Goal: Task Accomplishment & Management: Manage account settings

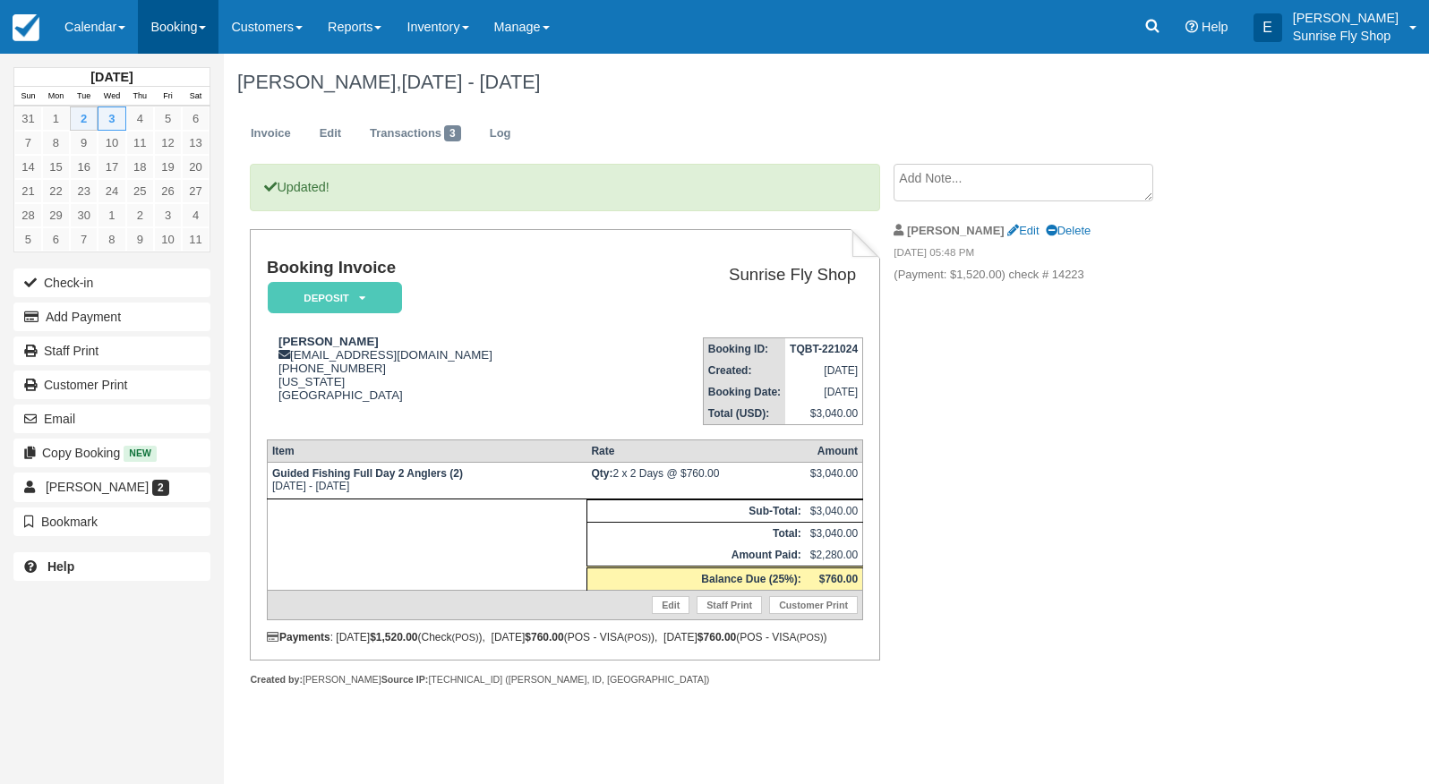
click at [175, 27] on link "Booking" at bounding box center [178, 27] width 81 height 54
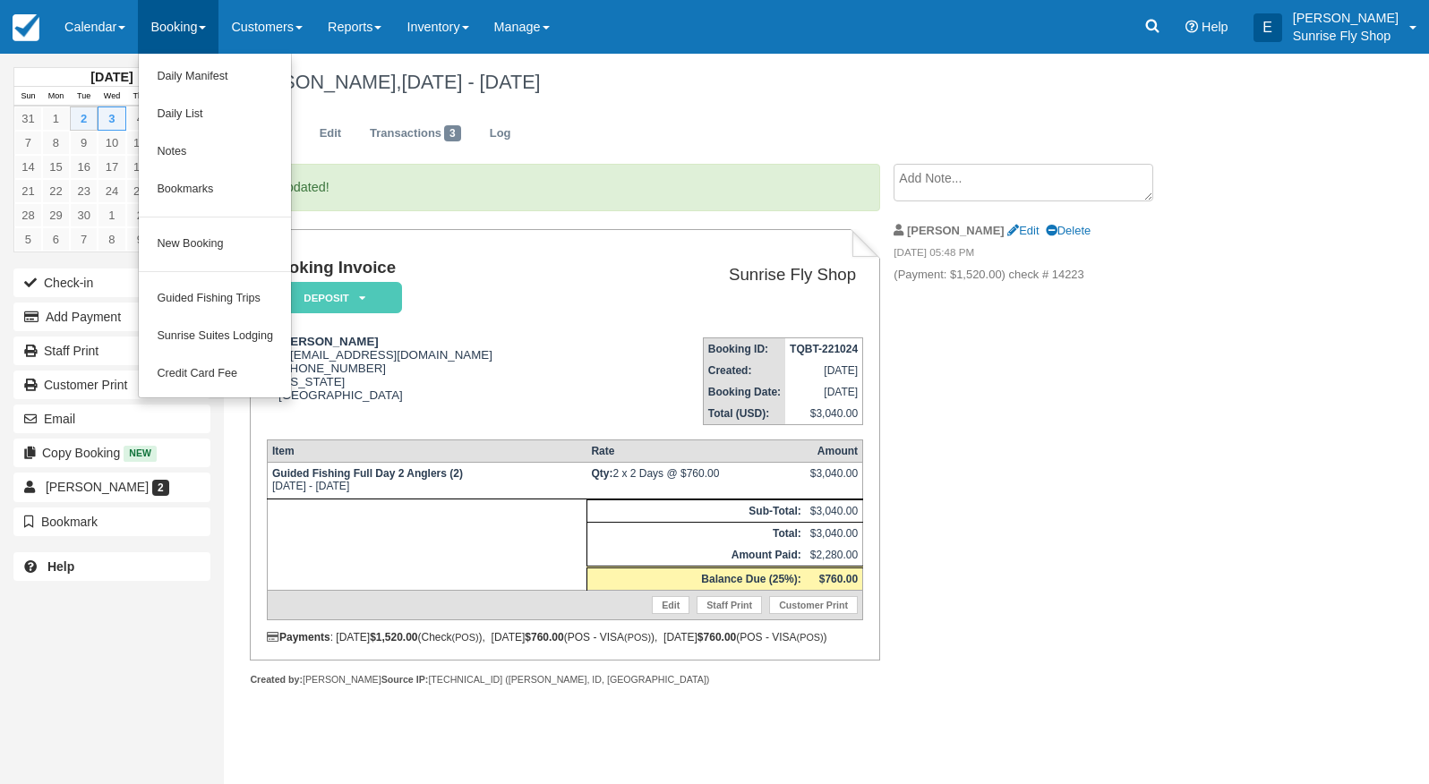
click at [181, 226] on link "New Booking" at bounding box center [215, 245] width 152 height 38
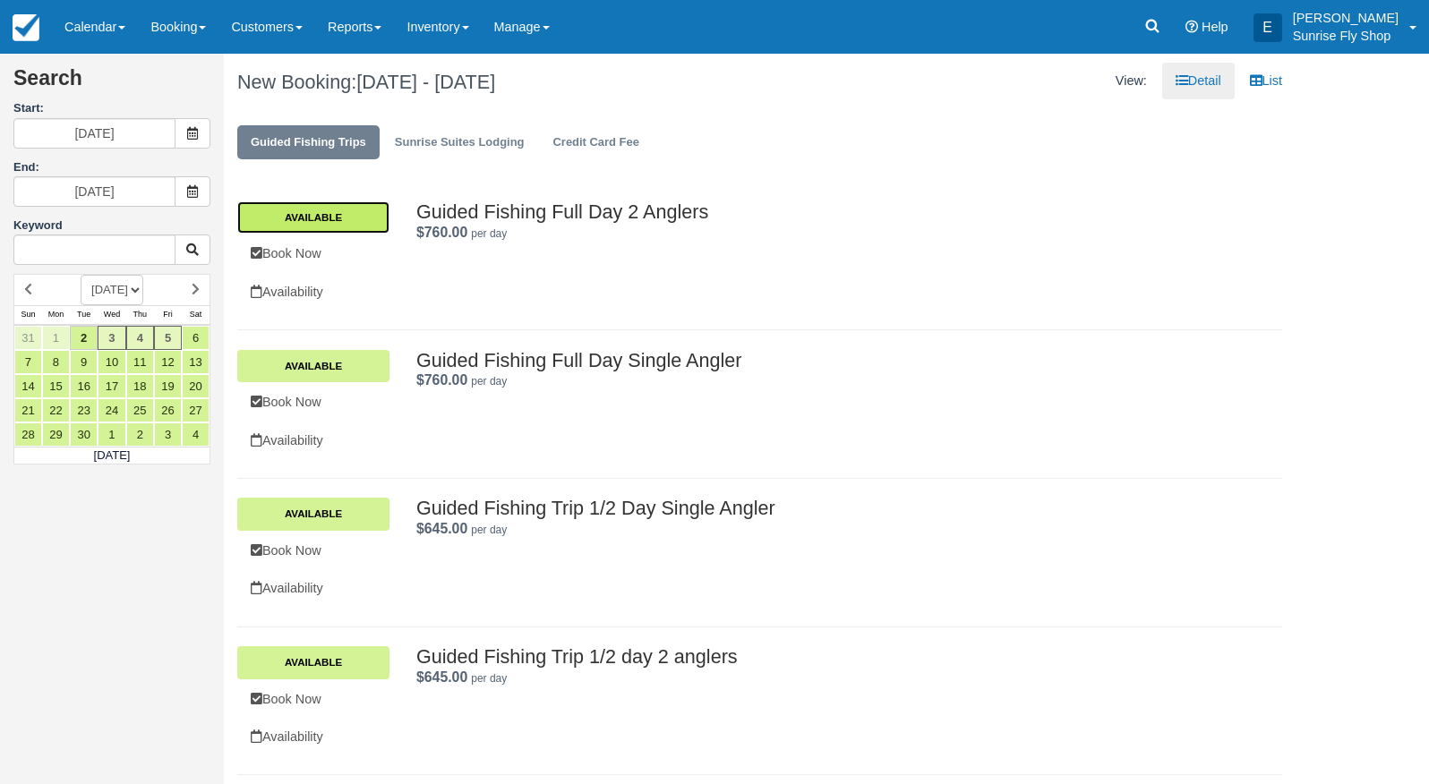
click at [352, 218] on link "Available" at bounding box center [313, 217] width 152 height 32
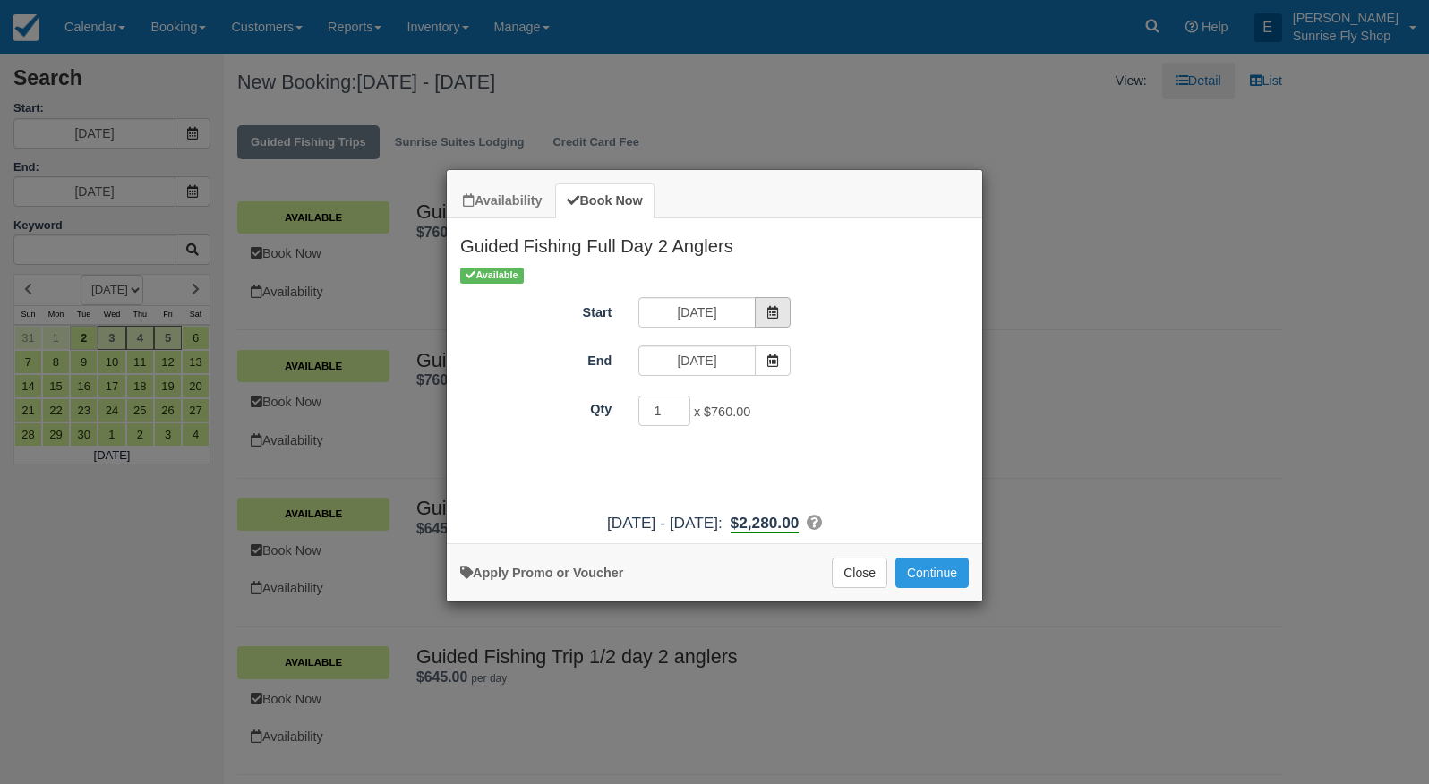
click at [769, 312] on icon "Item Modal" at bounding box center [772, 312] width 13 height 13
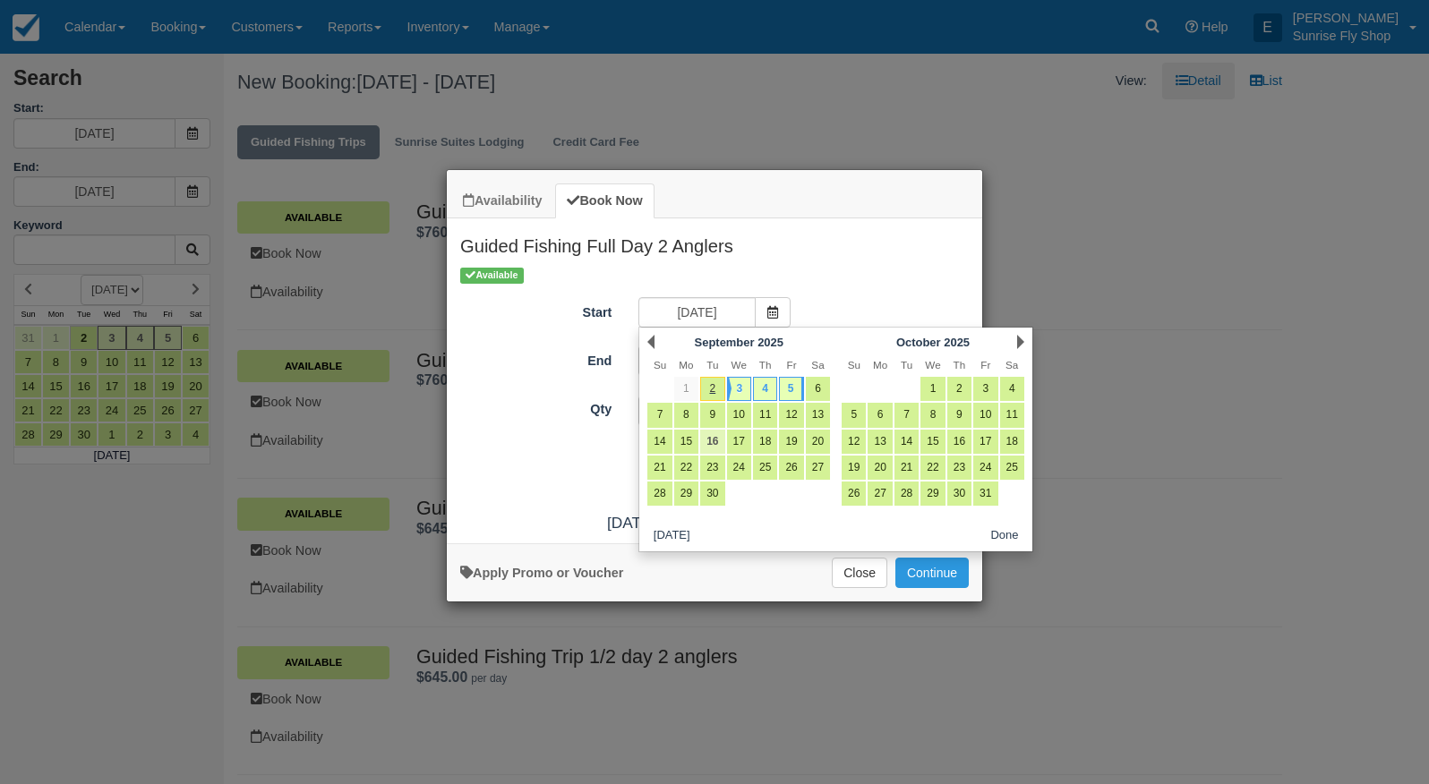
click at [712, 442] on link "16" at bounding box center [712, 442] width 24 height 24
type input "09/16/25"
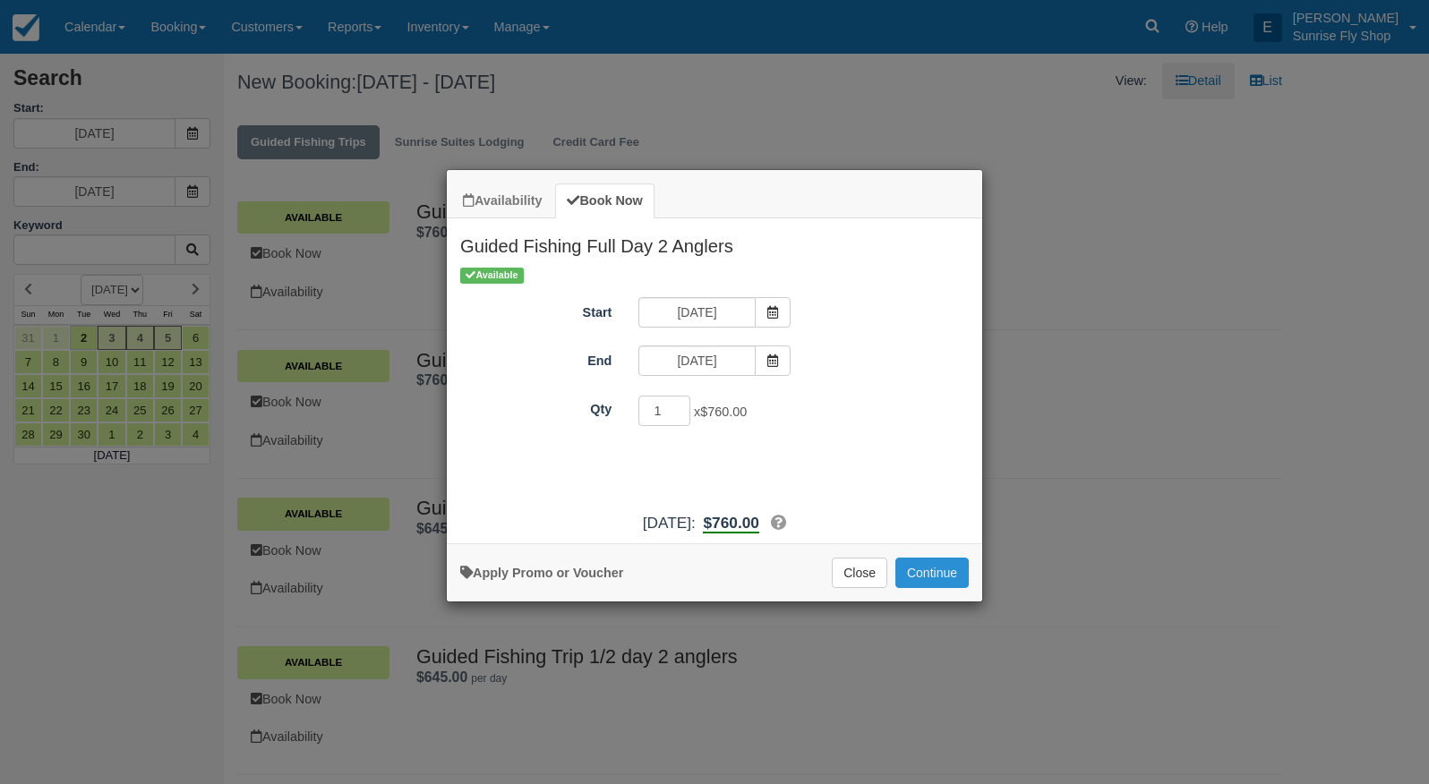
click at [928, 588] on button "Continue" at bounding box center [931, 573] width 73 height 30
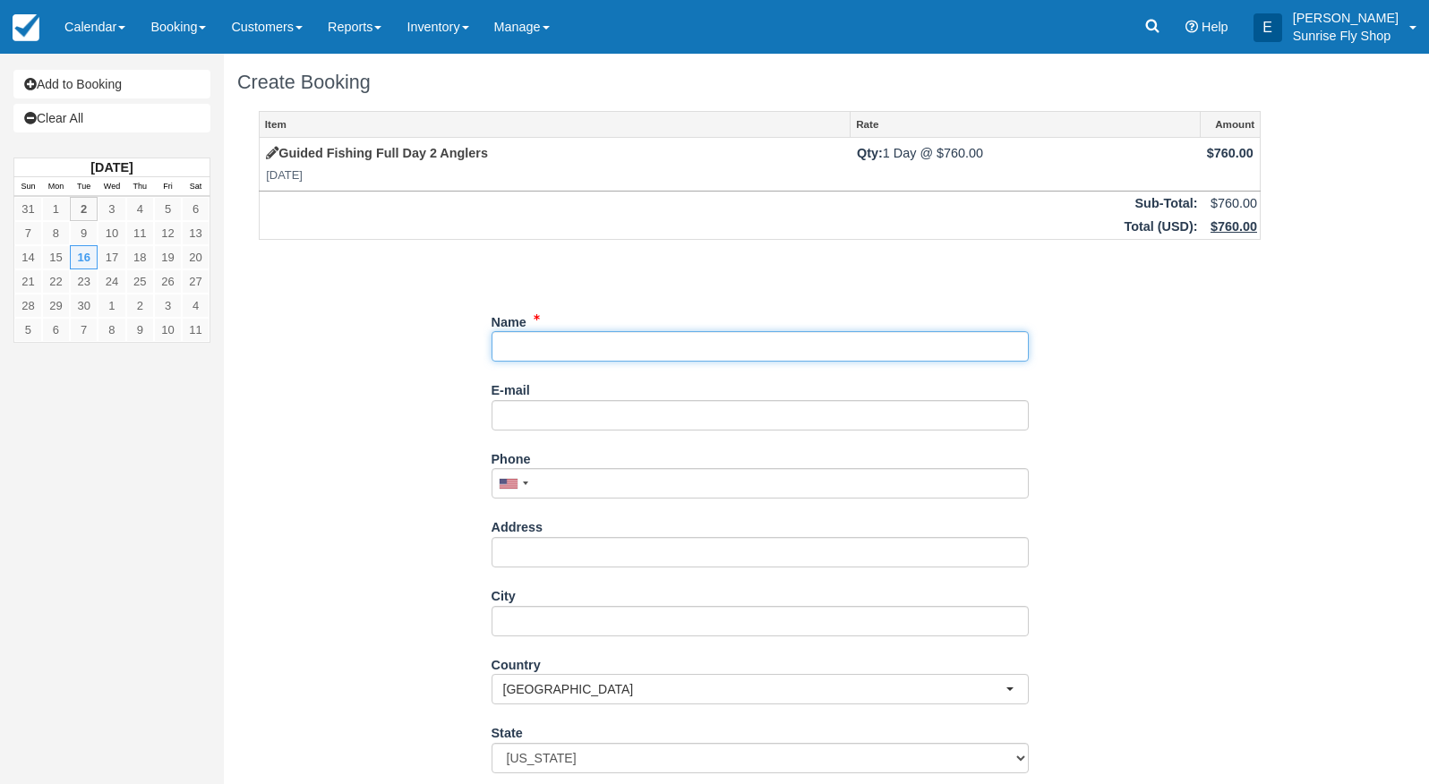
click at [522, 344] on input "Name" at bounding box center [760, 346] width 537 height 30
type input "[PERSON_NAME]"
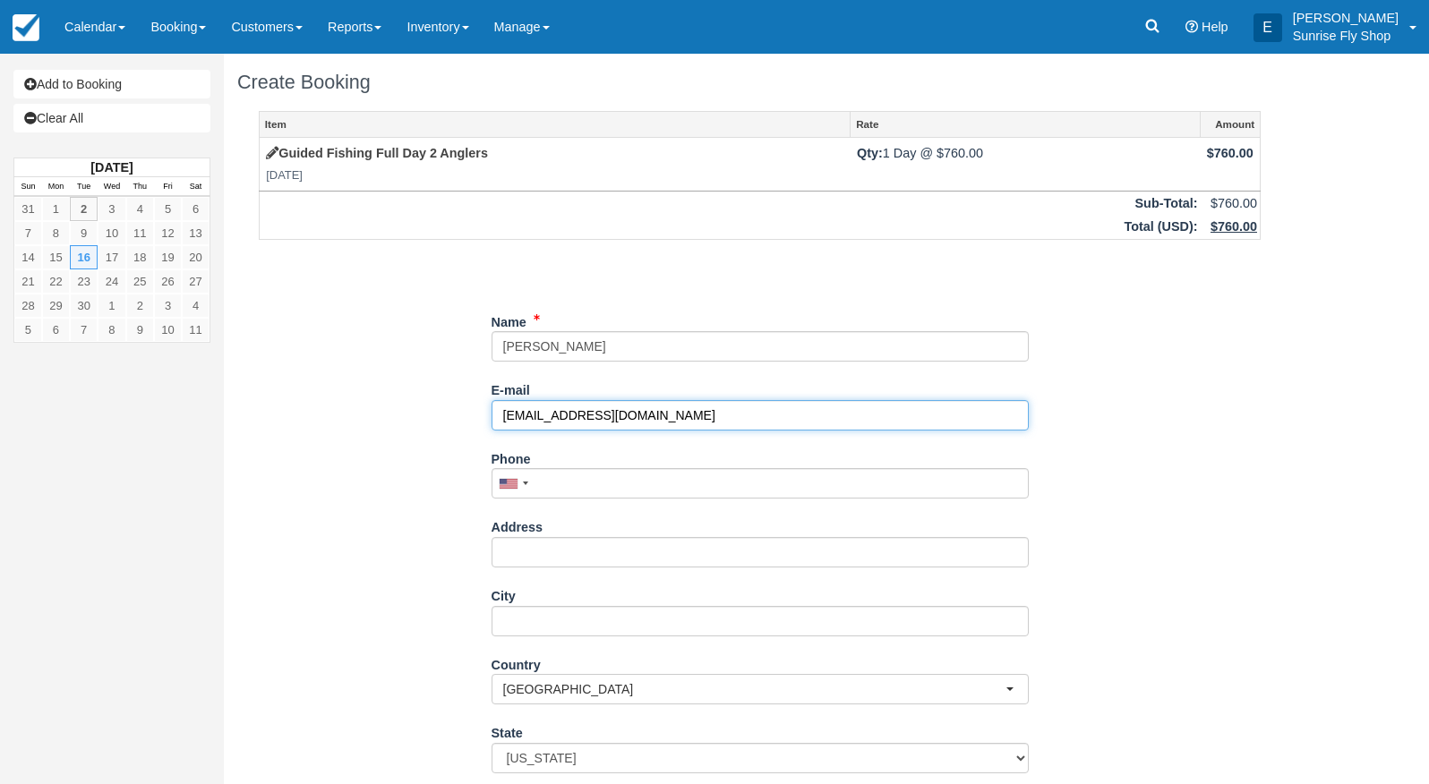
type input "[EMAIL_ADDRESS][DOMAIN_NAME]"
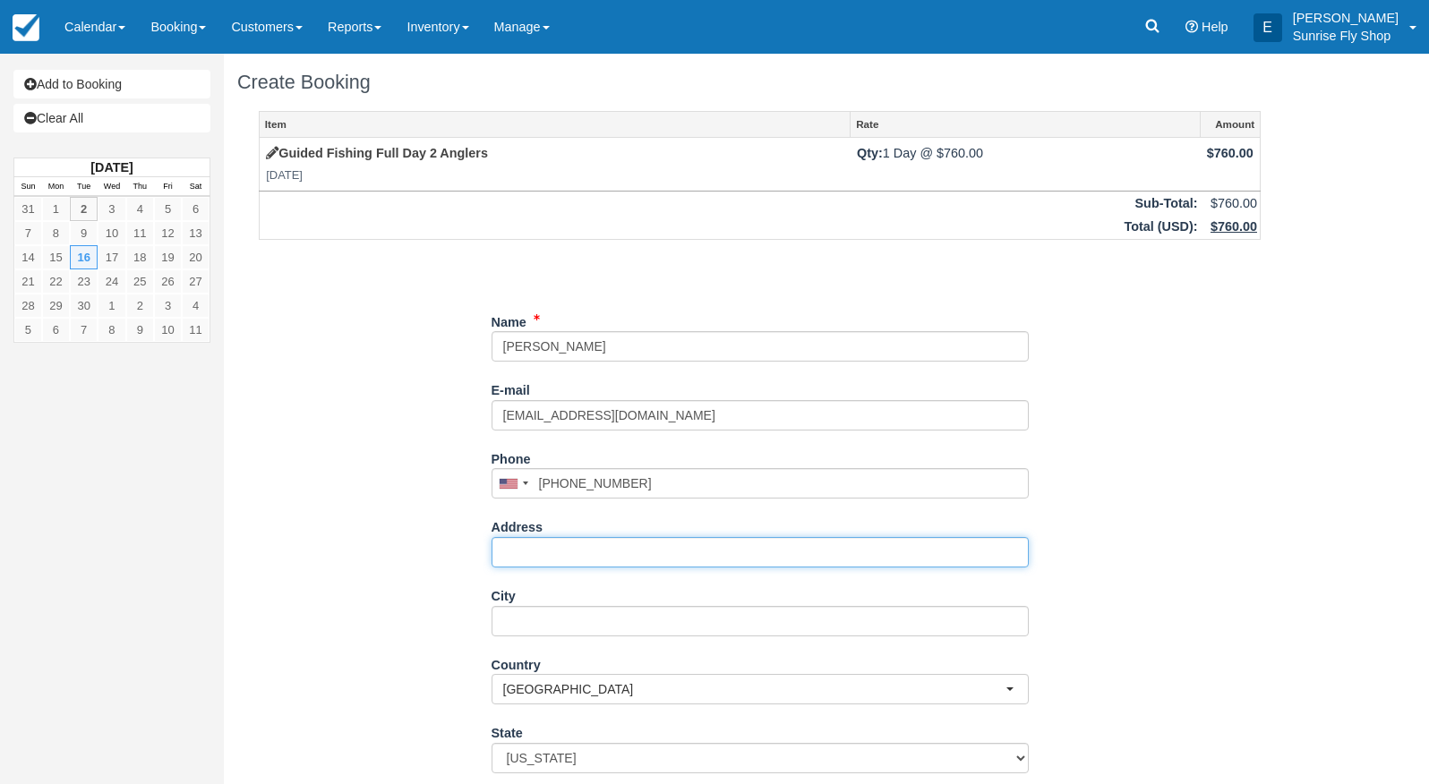
type input "(310) 869-4660"
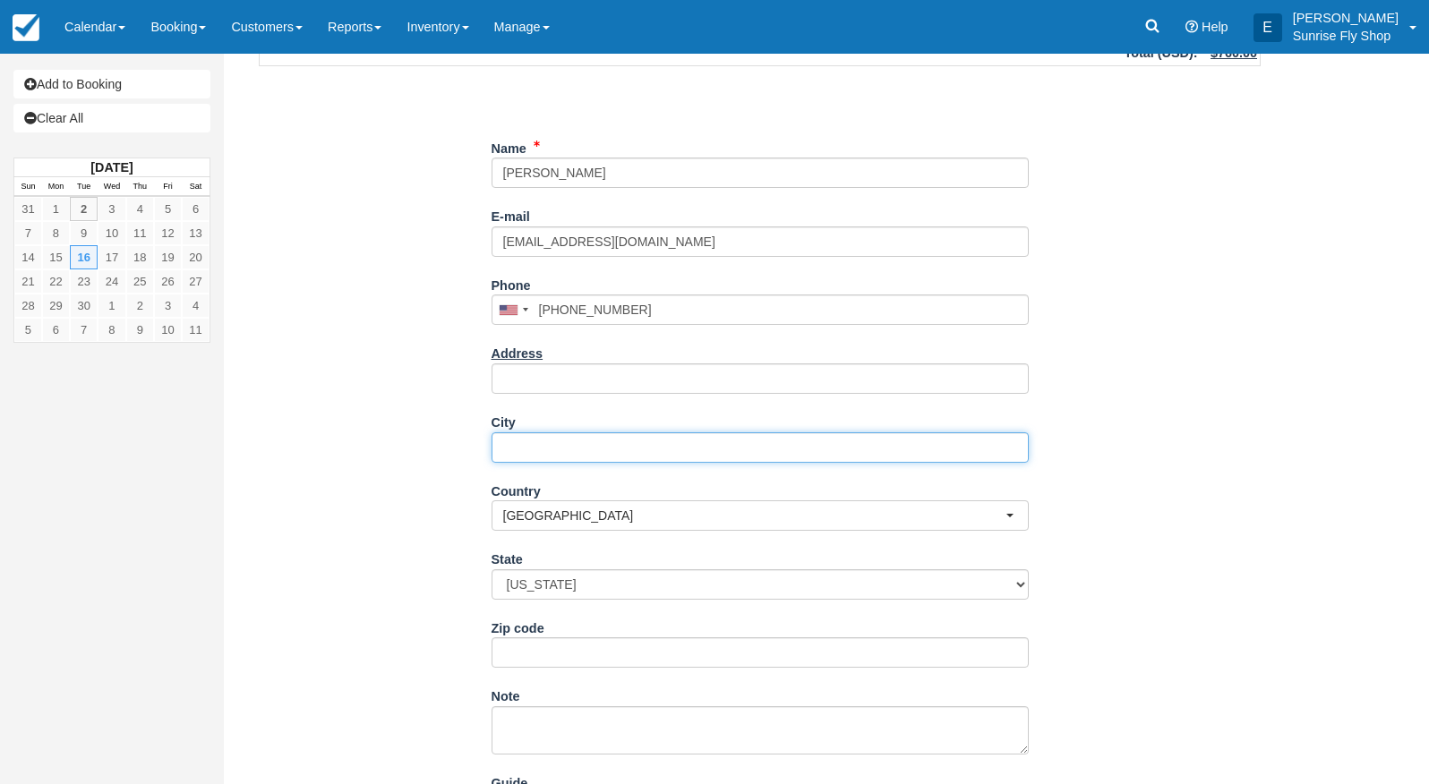
scroll to position [176, 0]
click at [538, 445] on input "City" at bounding box center [760, 445] width 537 height 30
type input "Manitou"
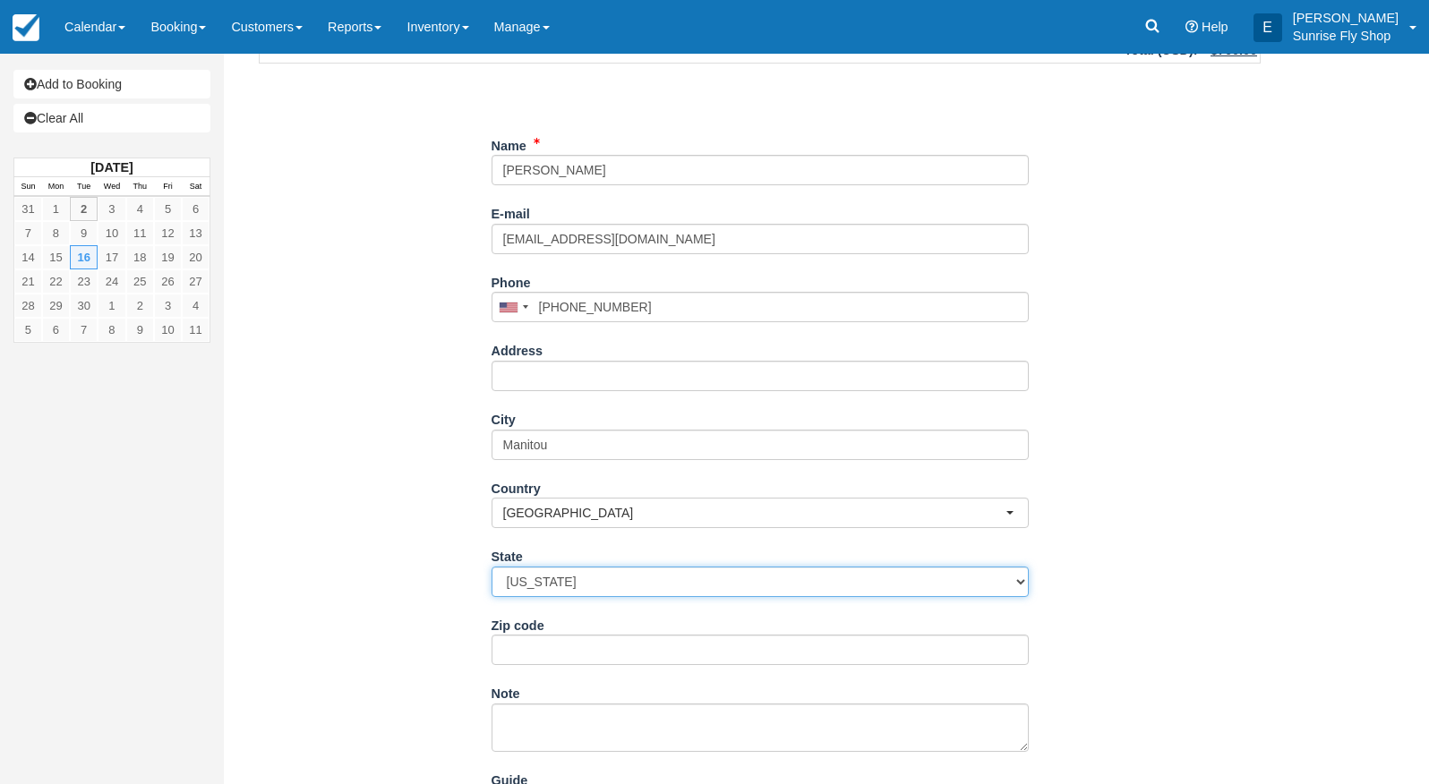
select select "CO"
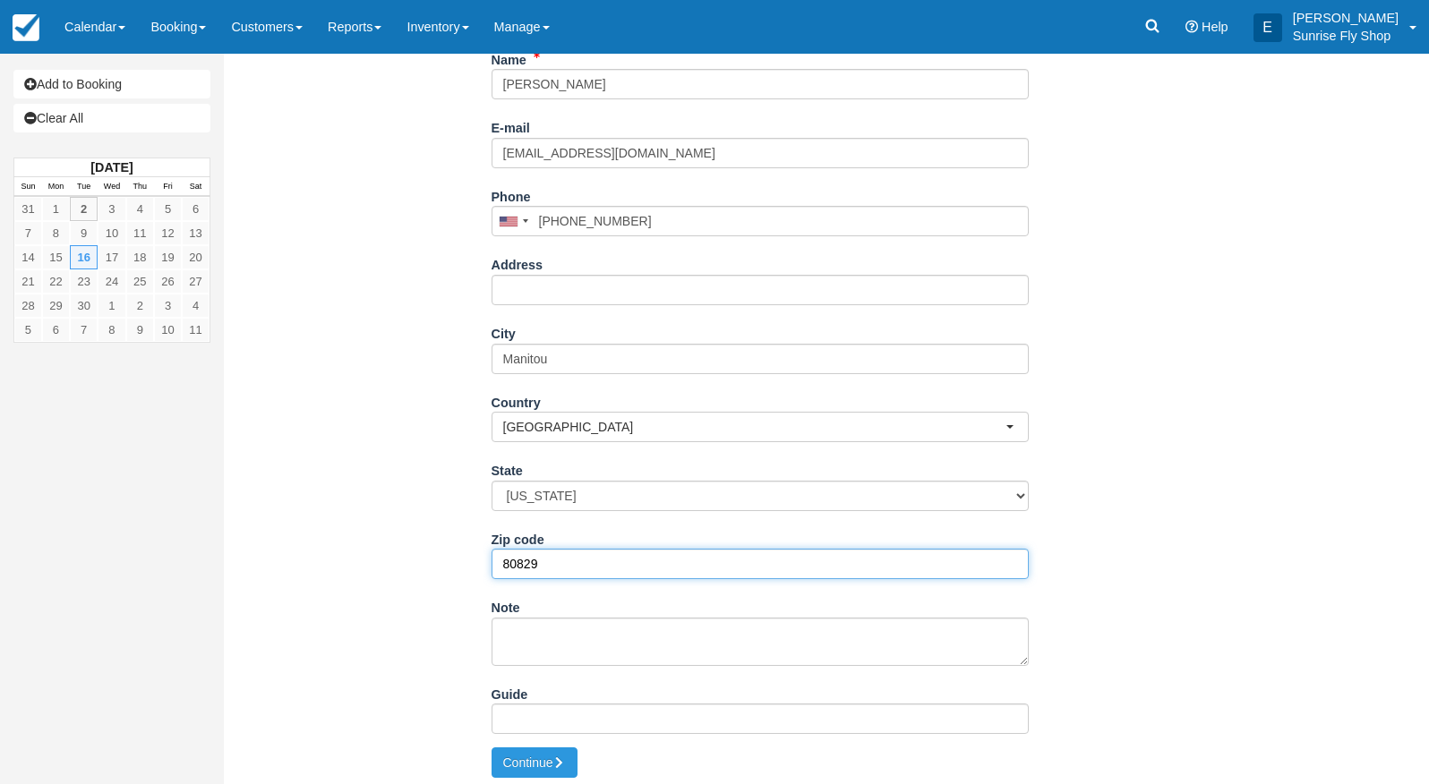
scroll to position [261, 0]
type input "80829"
click at [523, 766] on button "Continue" at bounding box center [535, 764] width 86 height 30
type input "+13108694660"
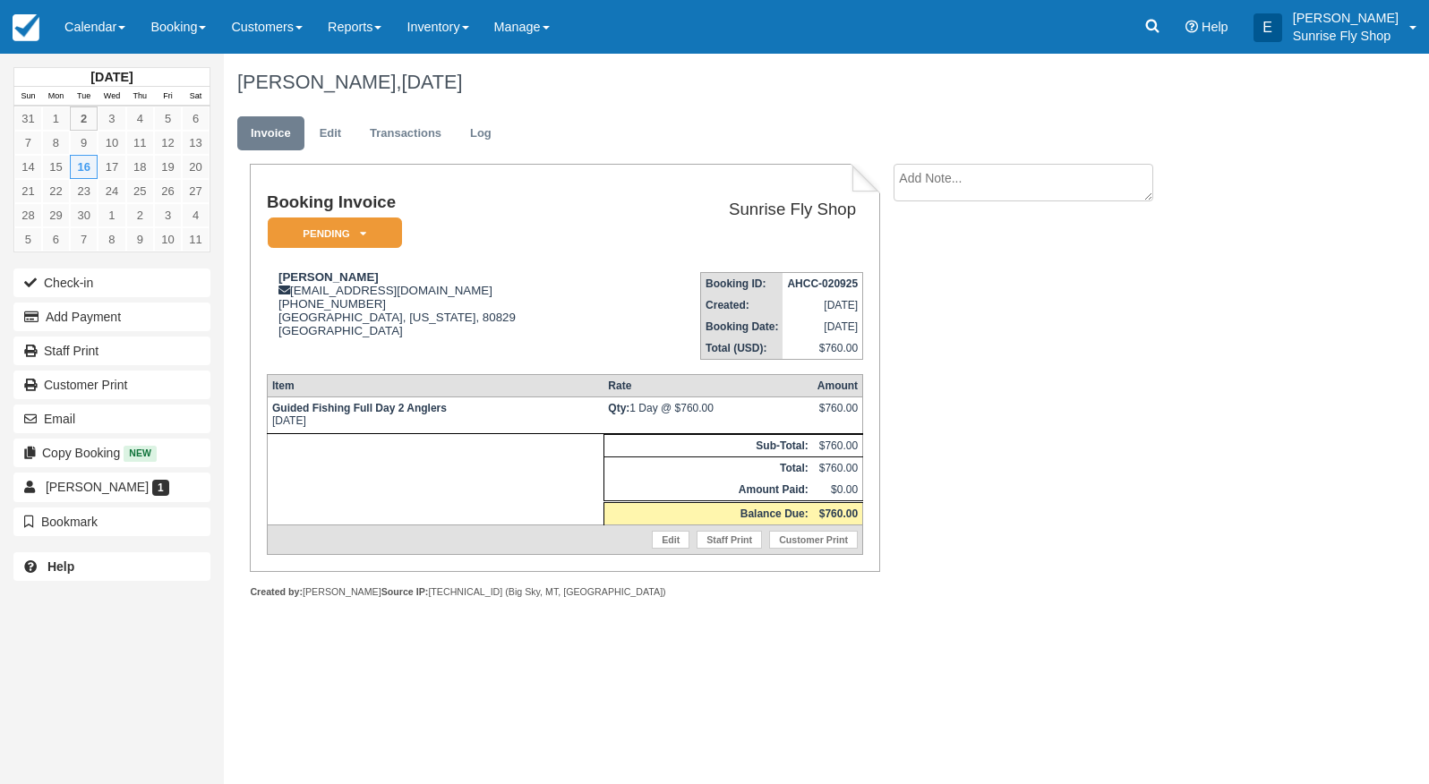
click at [590, 690] on div "September 2025 Sun Mon Tue Wed Thu Fri Sat 31 1 2 3 4 5 6 7 8 9 10 11 12 13 14 …" at bounding box center [714, 419] width 1429 height 731
click at [346, 235] on em "Pending" at bounding box center [335, 233] width 134 height 31
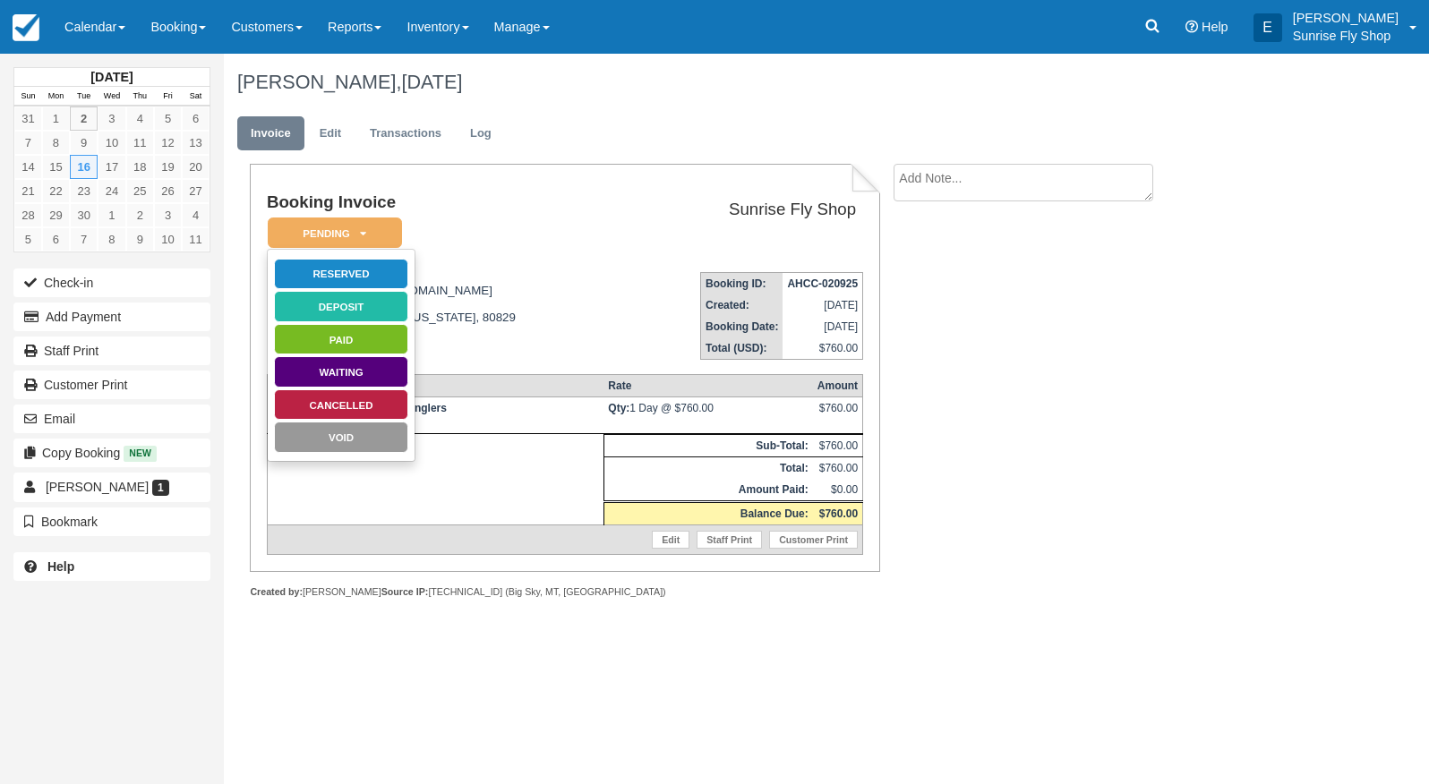
click at [345, 269] on link "Reserved" at bounding box center [341, 274] width 134 height 31
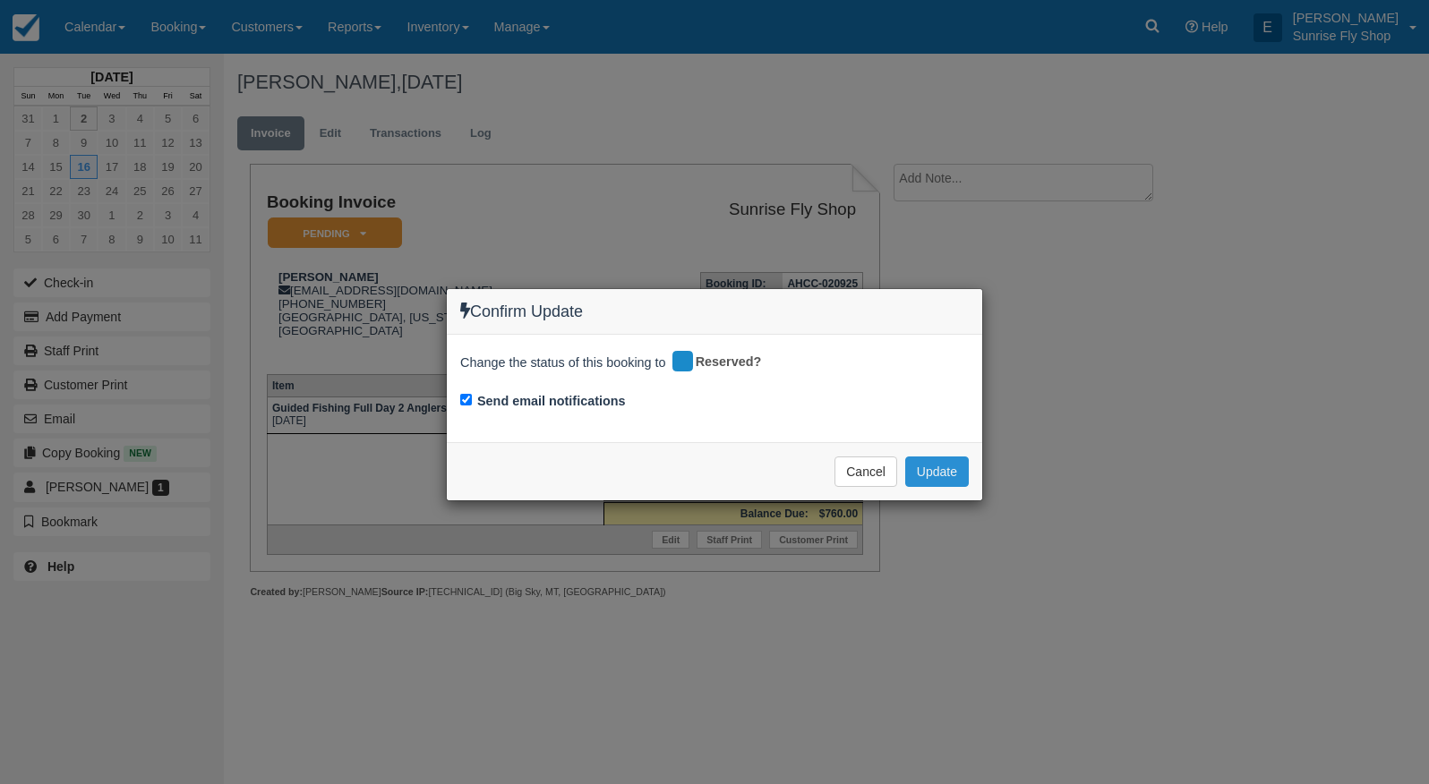
click at [920, 464] on button "Update" at bounding box center [937, 472] width 64 height 30
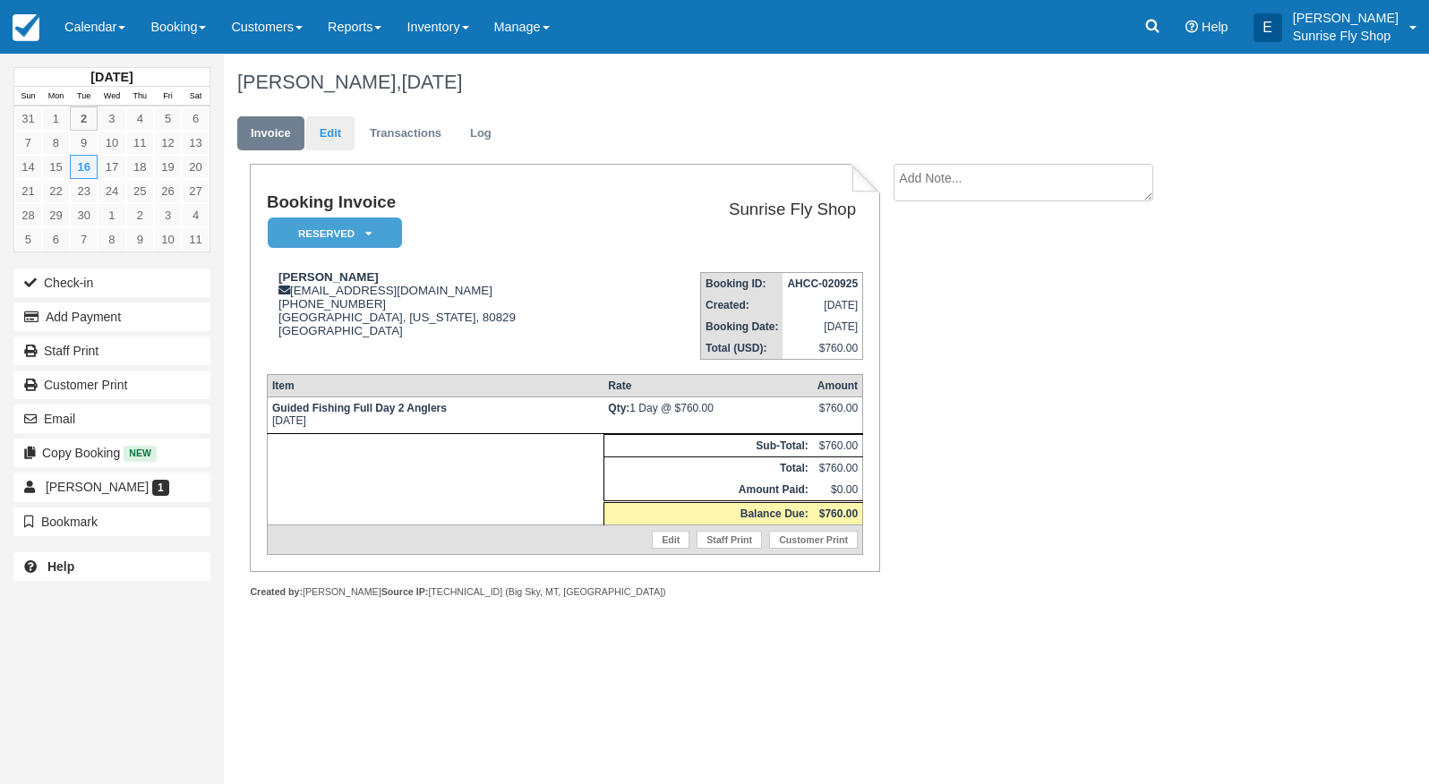
click at [329, 133] on link "Edit" at bounding box center [330, 133] width 48 height 35
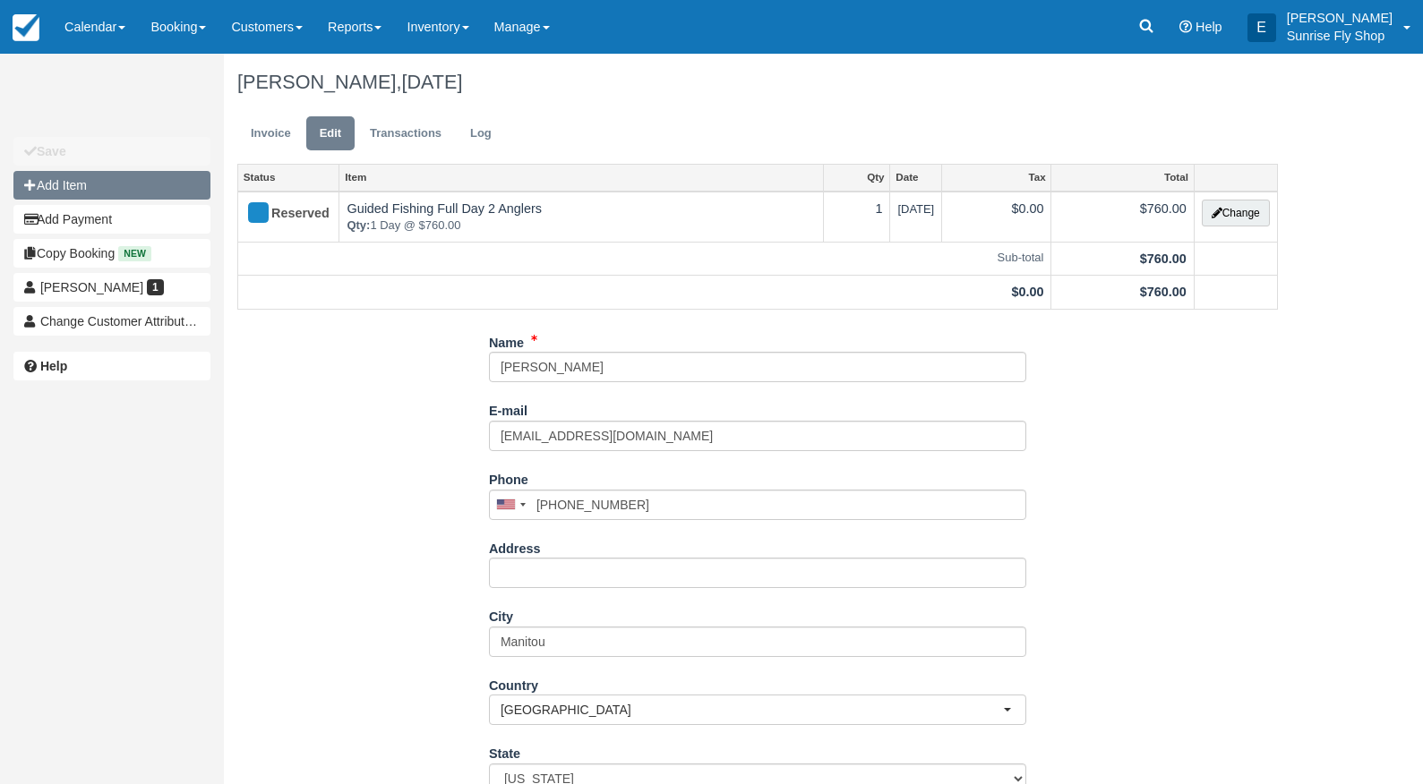
click at [91, 186] on button "Add Item" at bounding box center [111, 185] width 197 height 29
type input "0.00"
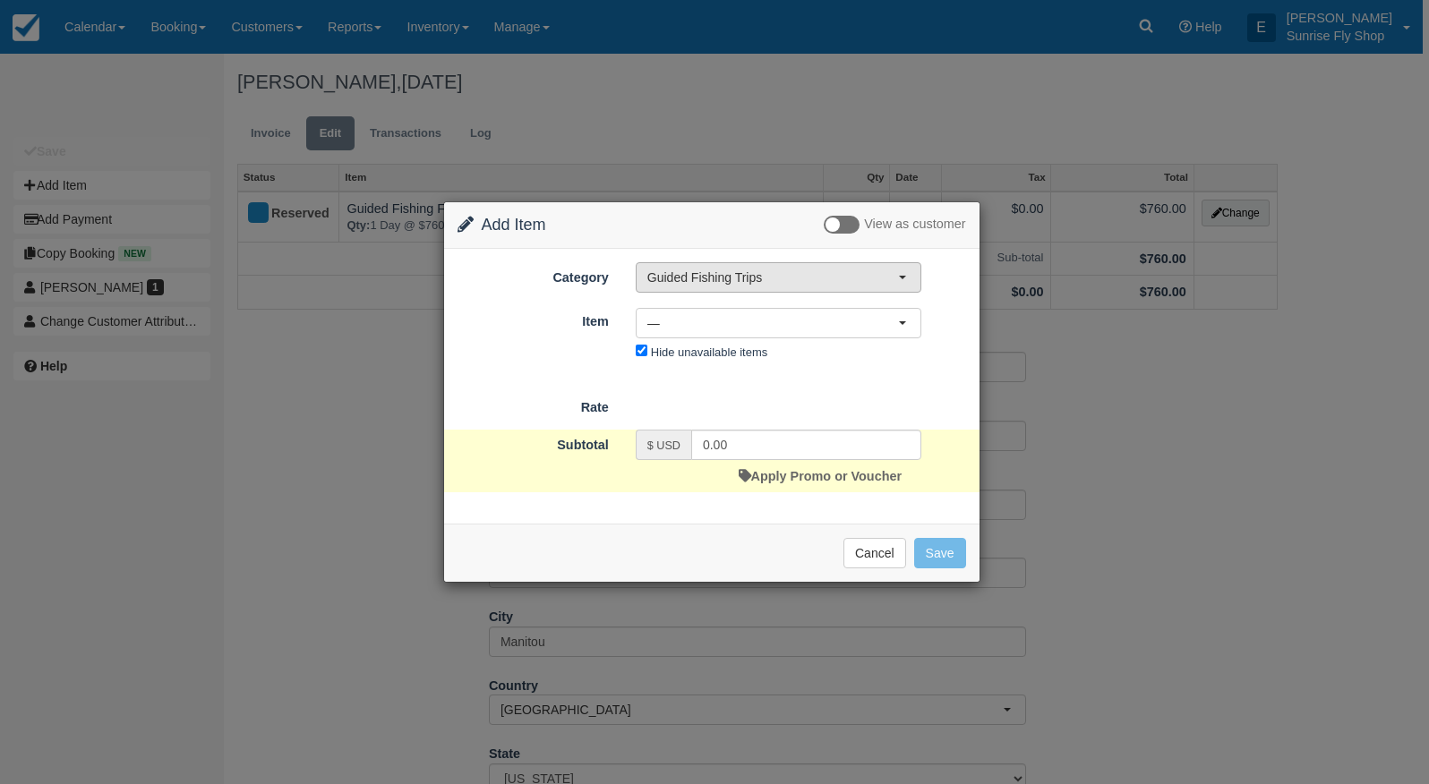
click at [694, 290] on button "Guided Fishing Trips" at bounding box center [779, 277] width 286 height 30
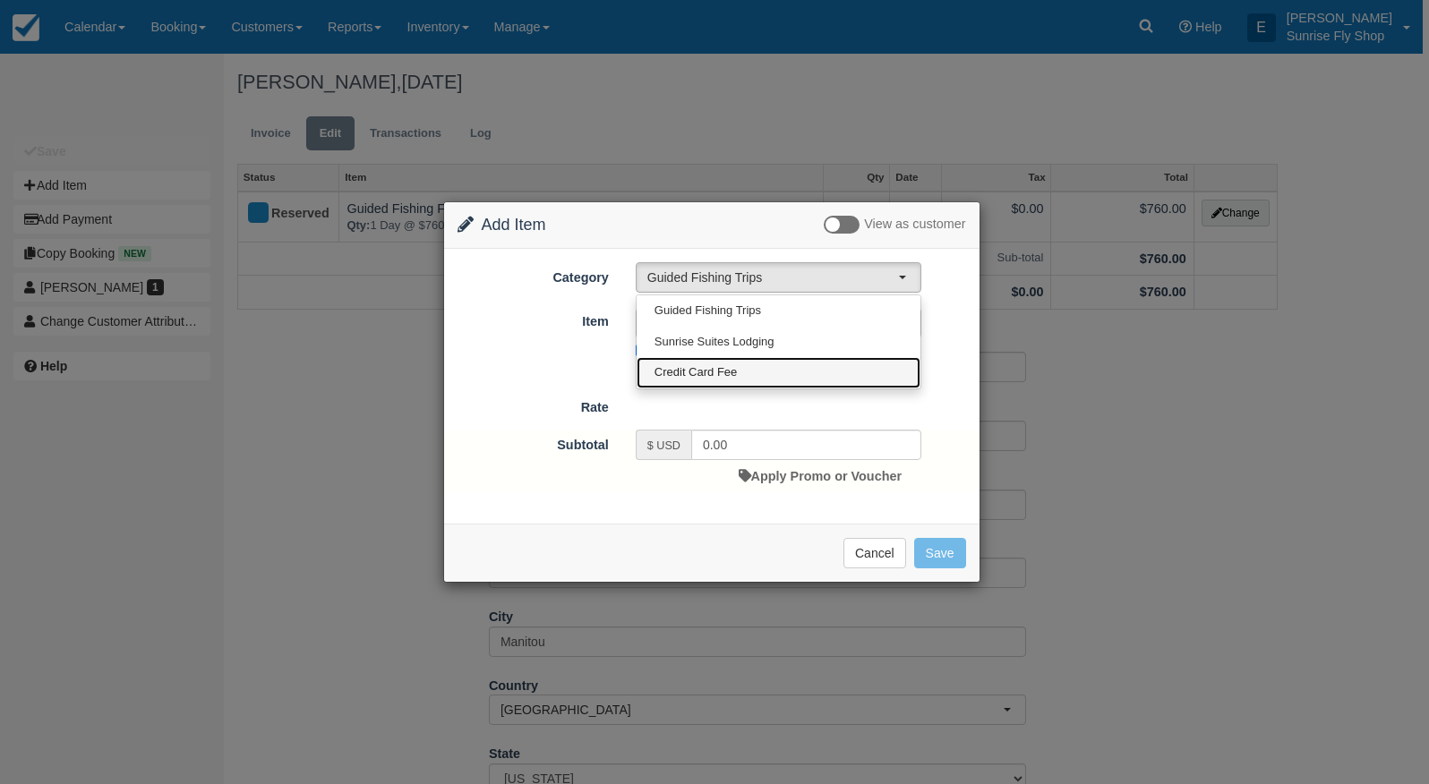
click at [699, 369] on span "Credit Card Fee" at bounding box center [696, 372] width 82 height 17
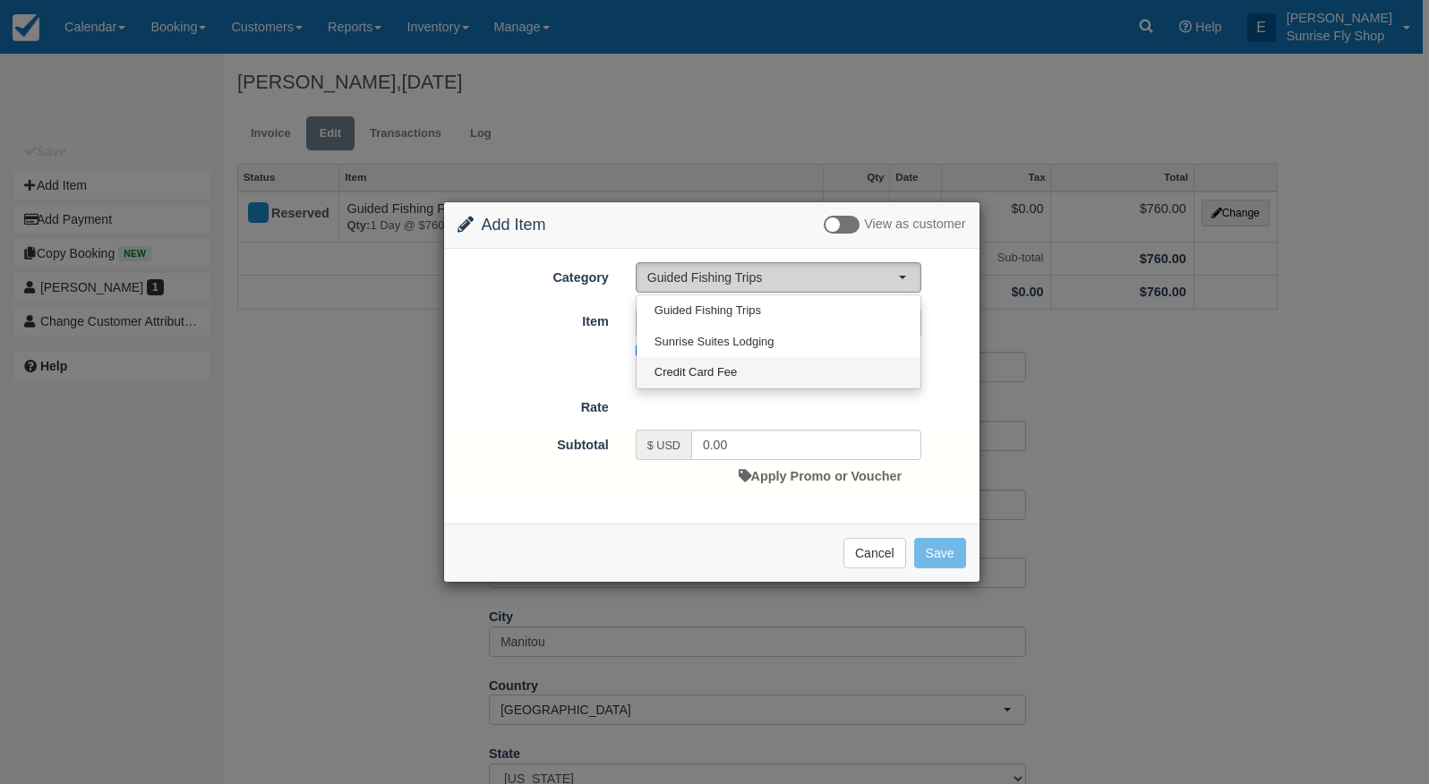
select select "6"
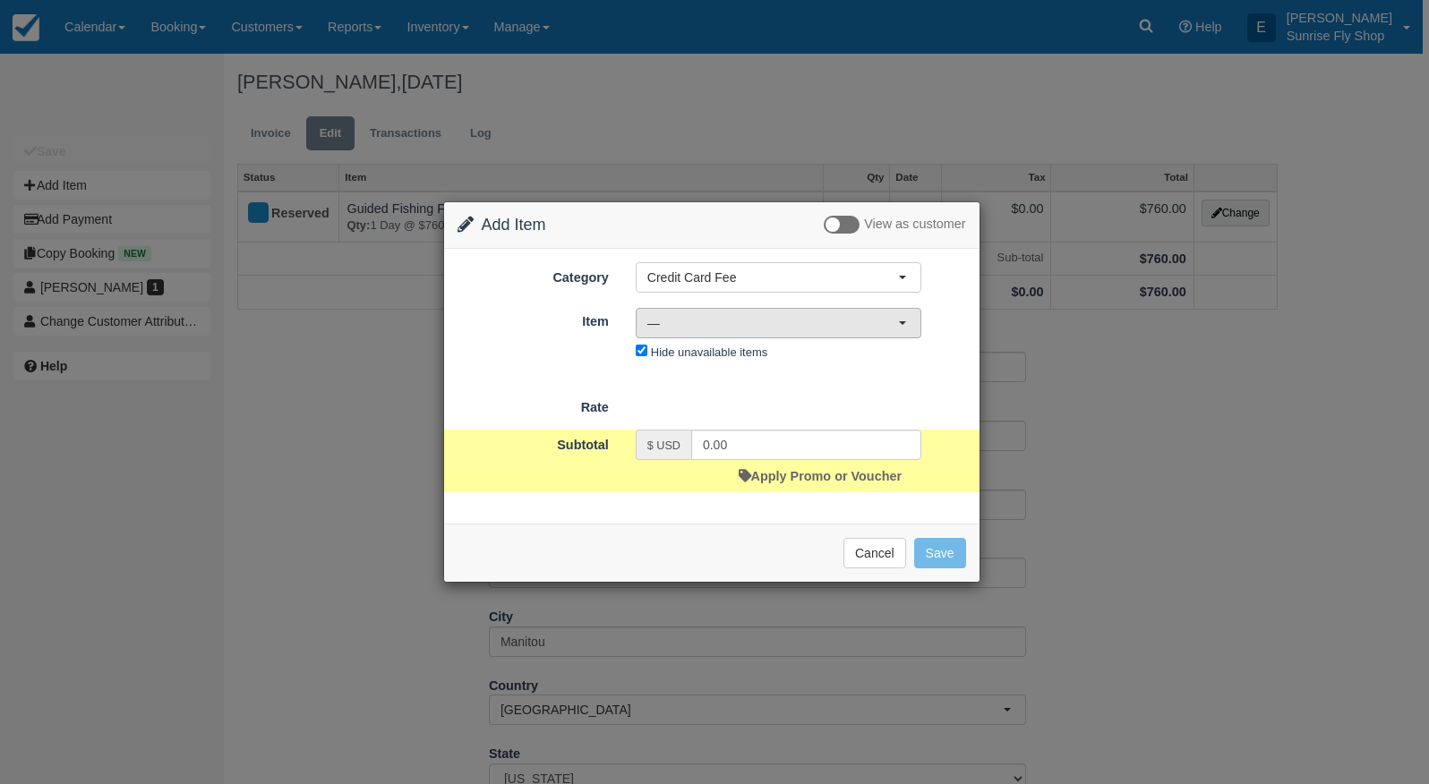
click at [675, 321] on span "—" at bounding box center [772, 323] width 251 height 18
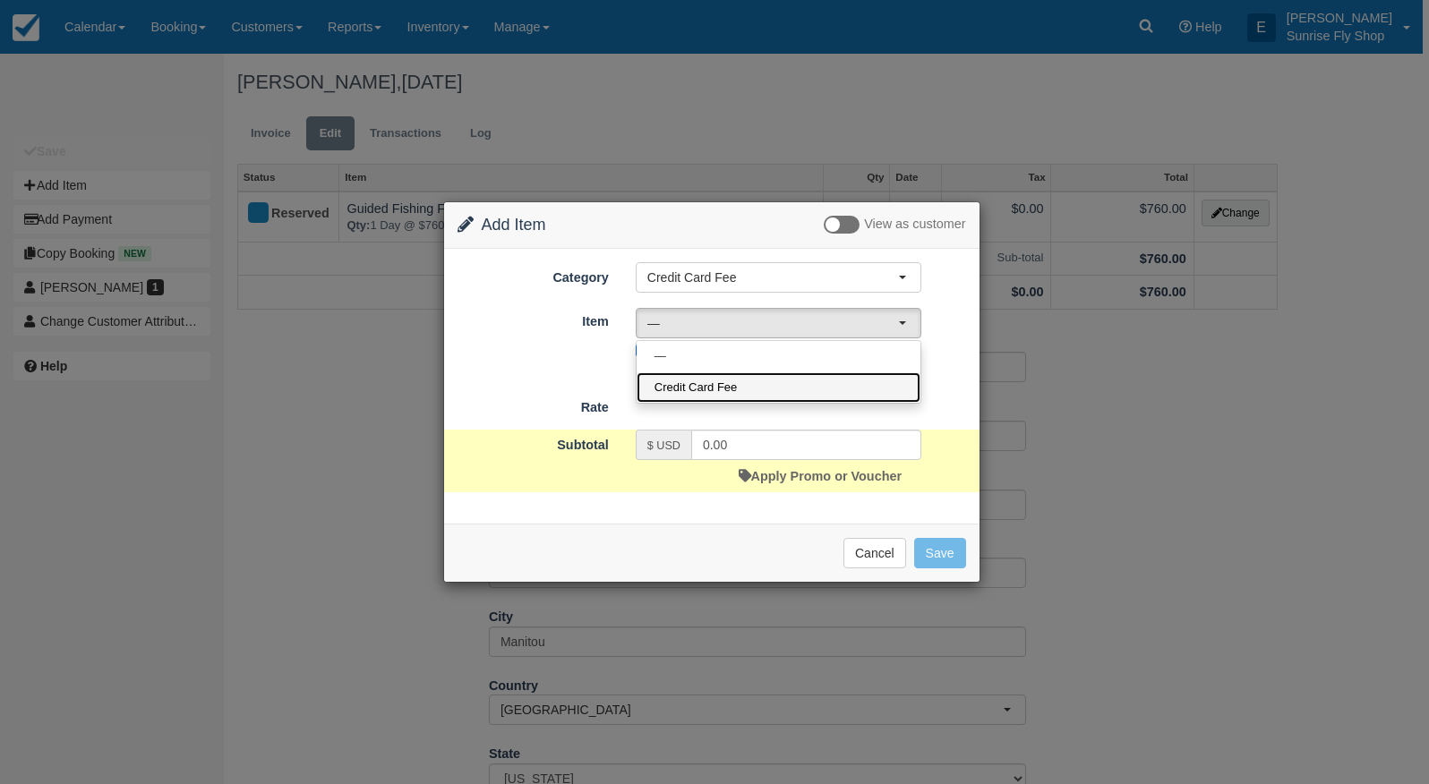
click at [690, 390] on span "Credit Card Fee" at bounding box center [696, 388] width 82 height 17
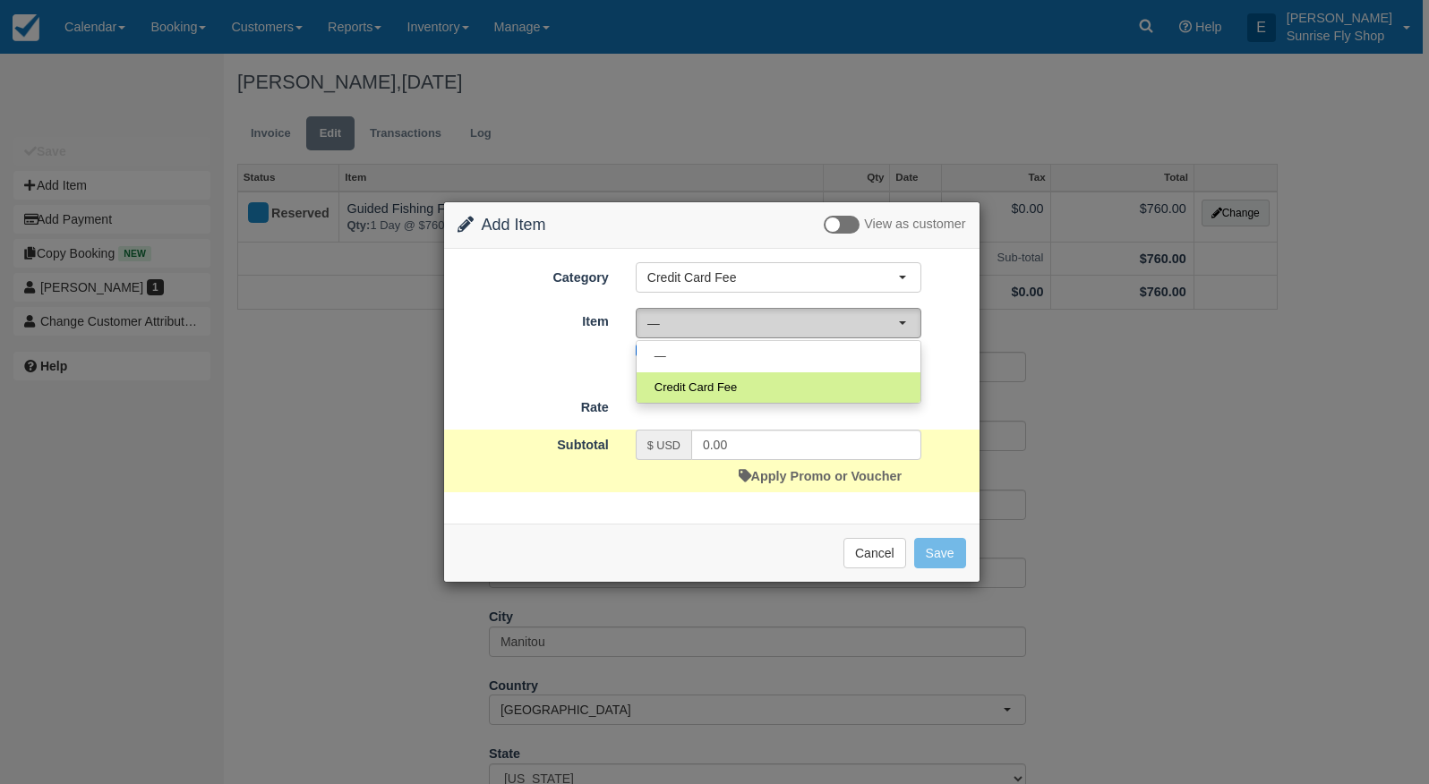
select select "23"
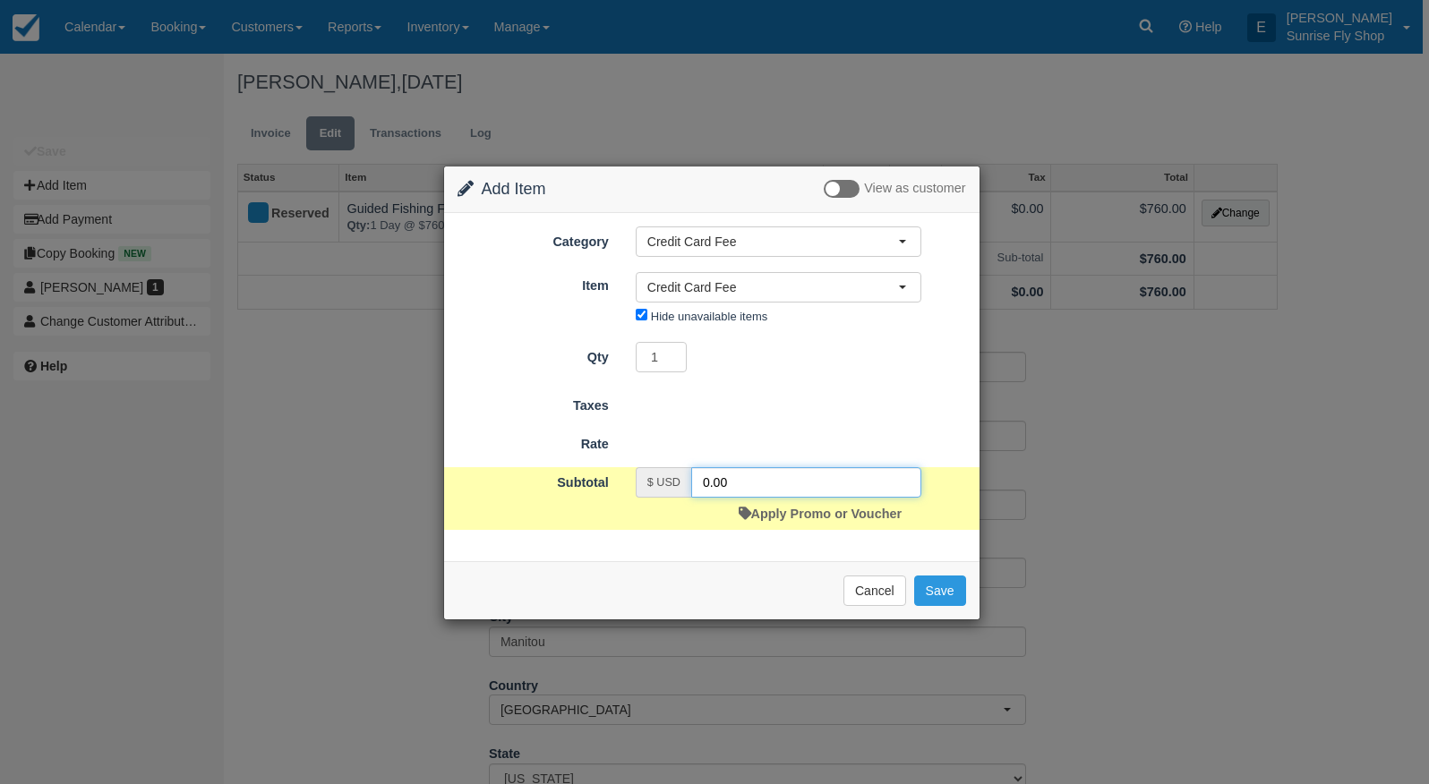
click at [740, 485] on input "0.00" at bounding box center [806, 482] width 230 height 30
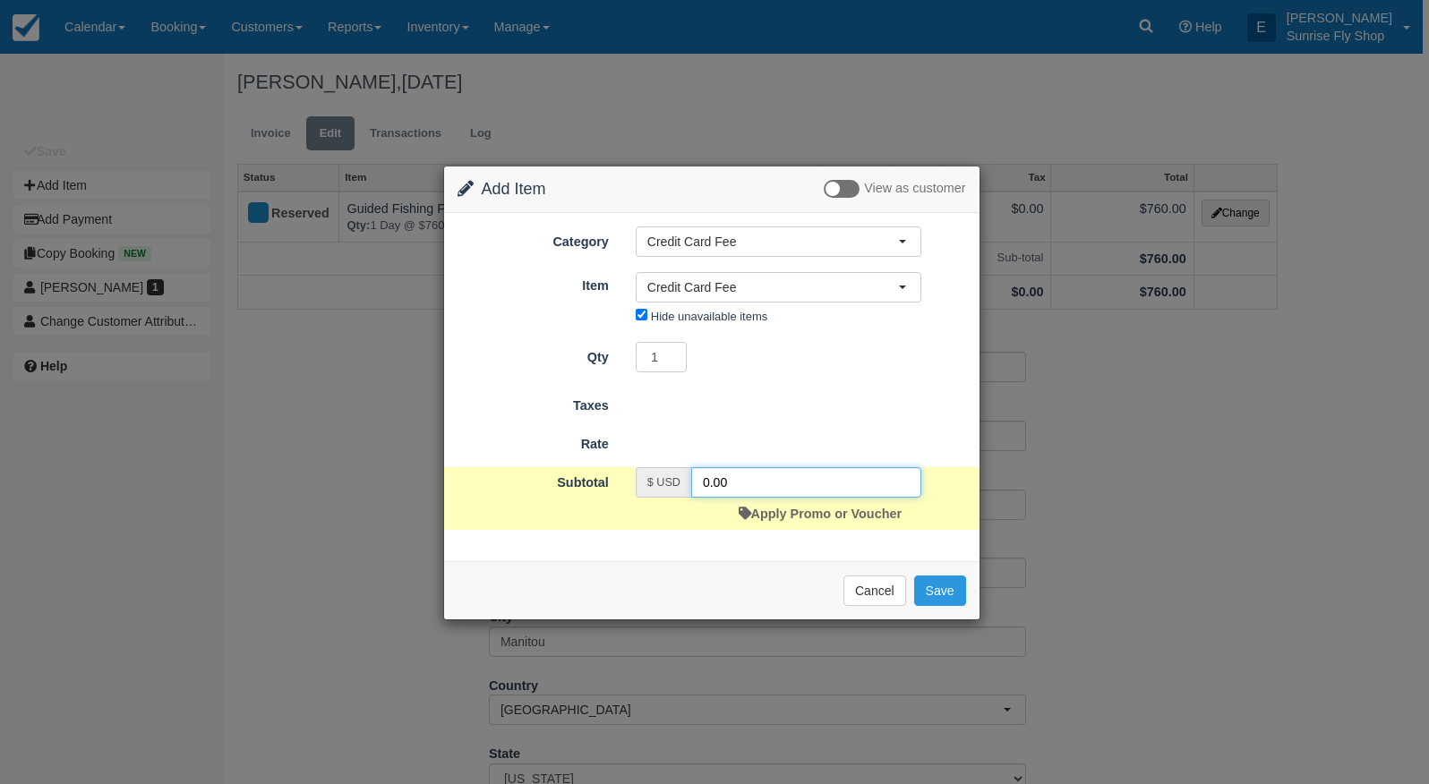
click at [740, 485] on input "0.00" at bounding box center [806, 482] width 230 height 30
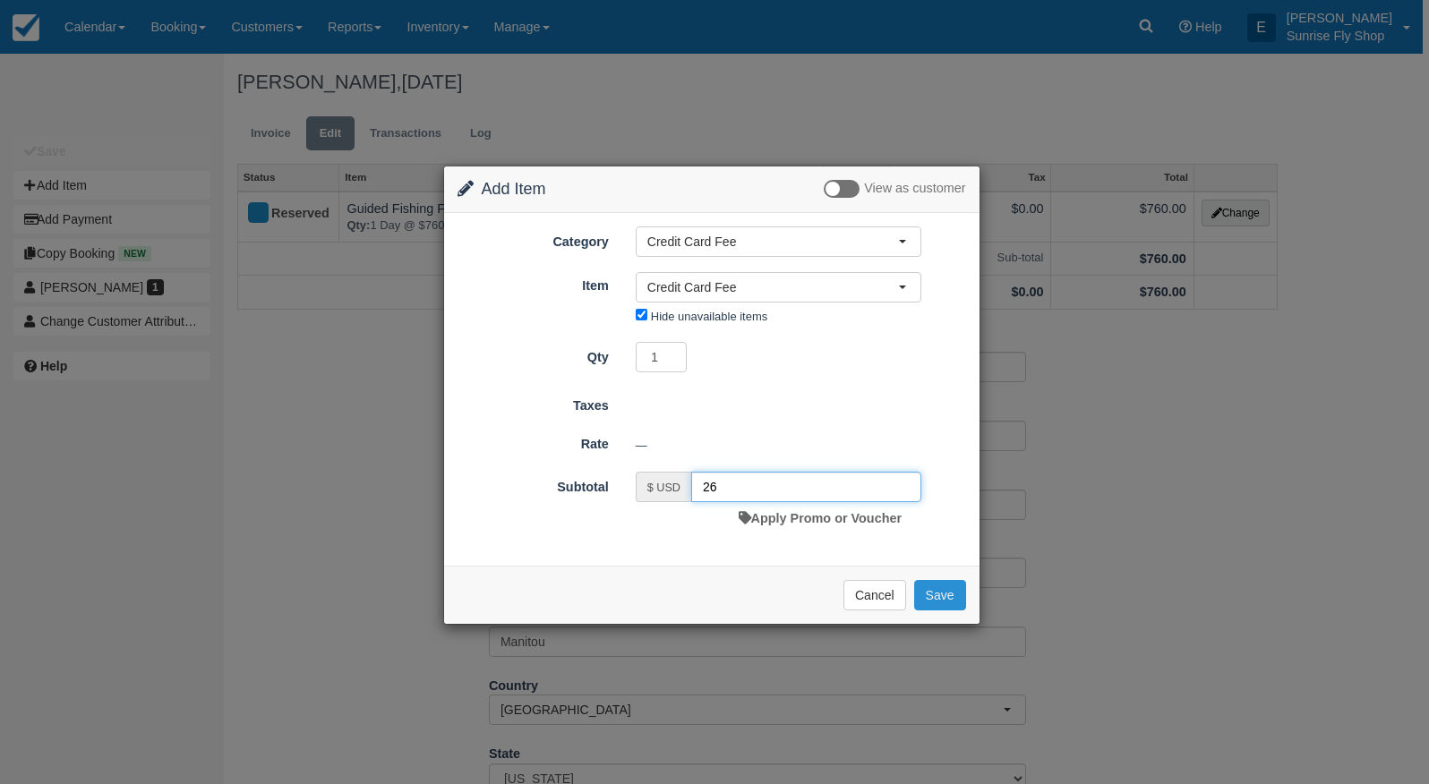
type input "26"
click at [944, 591] on button "Save" at bounding box center [940, 595] width 52 height 30
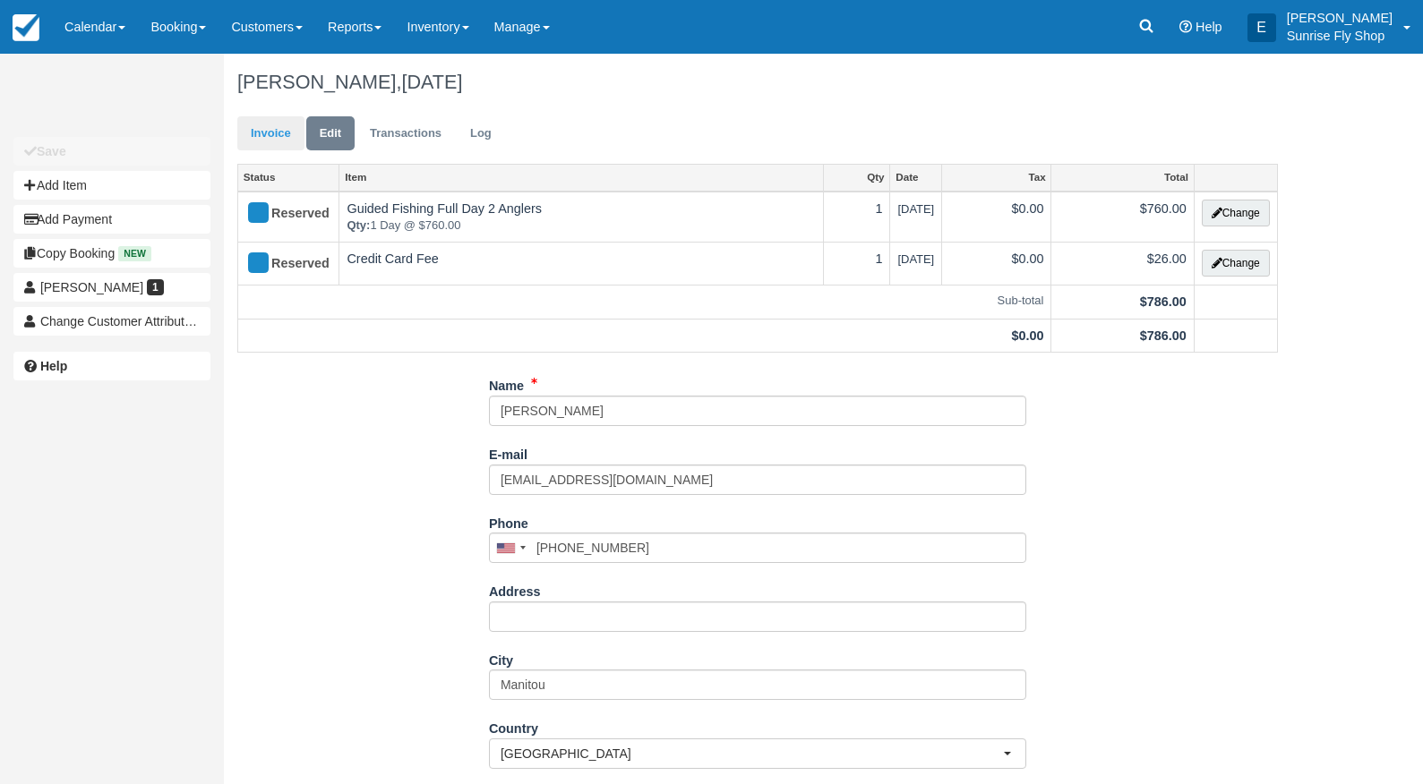
click at [250, 131] on link "Invoice" at bounding box center [270, 133] width 67 height 35
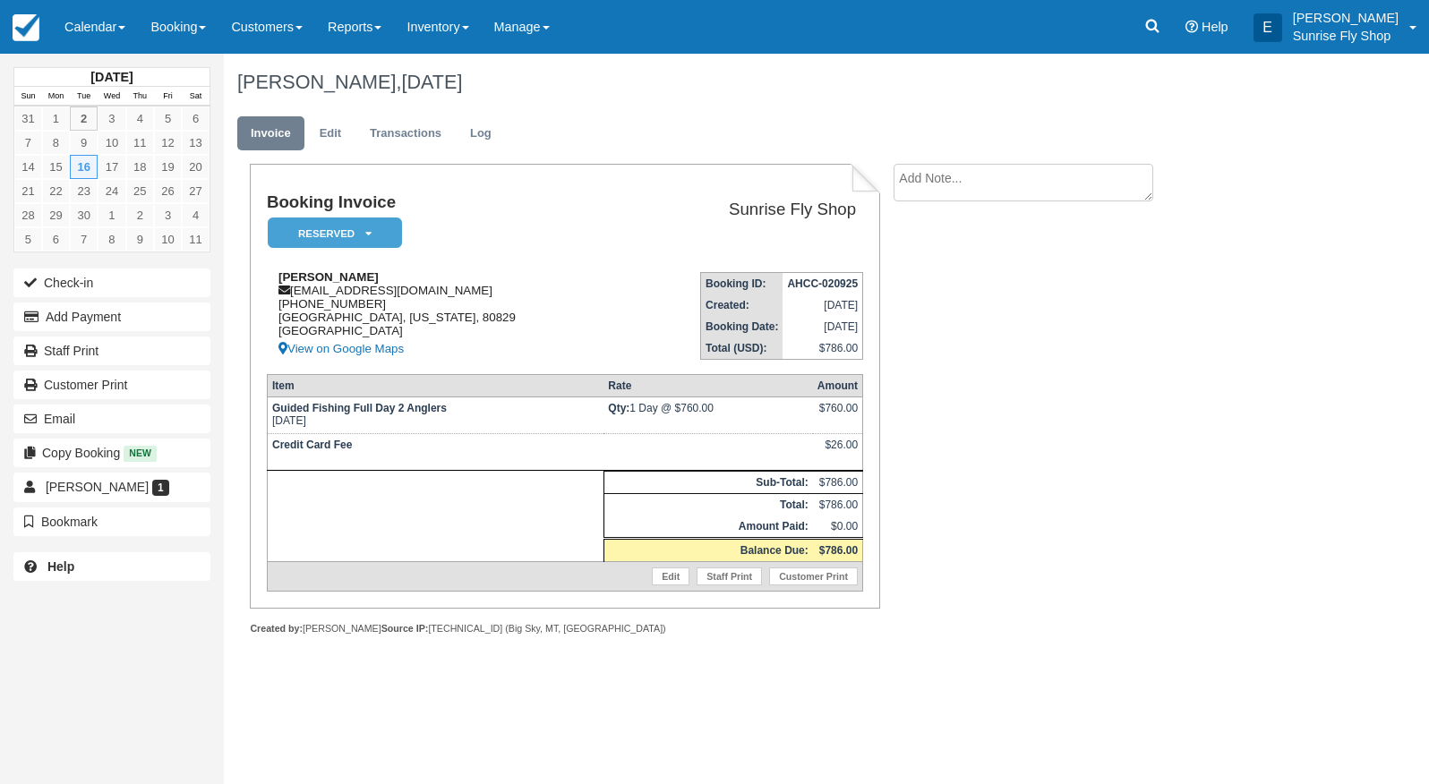
drag, startPoint x: 376, startPoint y: 297, endPoint x: 374, endPoint y: 306, distance: 9.1
click at [376, 298] on div "Dan Woje ubermuffin17@gmail.com 1 (310) 869-4660 Manitou, Colorado, 80829 Unite…" at bounding box center [447, 315] width 360 height 90
drag, startPoint x: 373, startPoint y: 304, endPoint x: 278, endPoint y: 304, distance: 95.8
click at [278, 304] on div "Dan Woje ubermuffin17@gmail.com 1 (310) 869-4660 Manitou, Colorado, 80829 Unite…" at bounding box center [447, 315] width 360 height 90
copy div "1 (310) 869-4660"
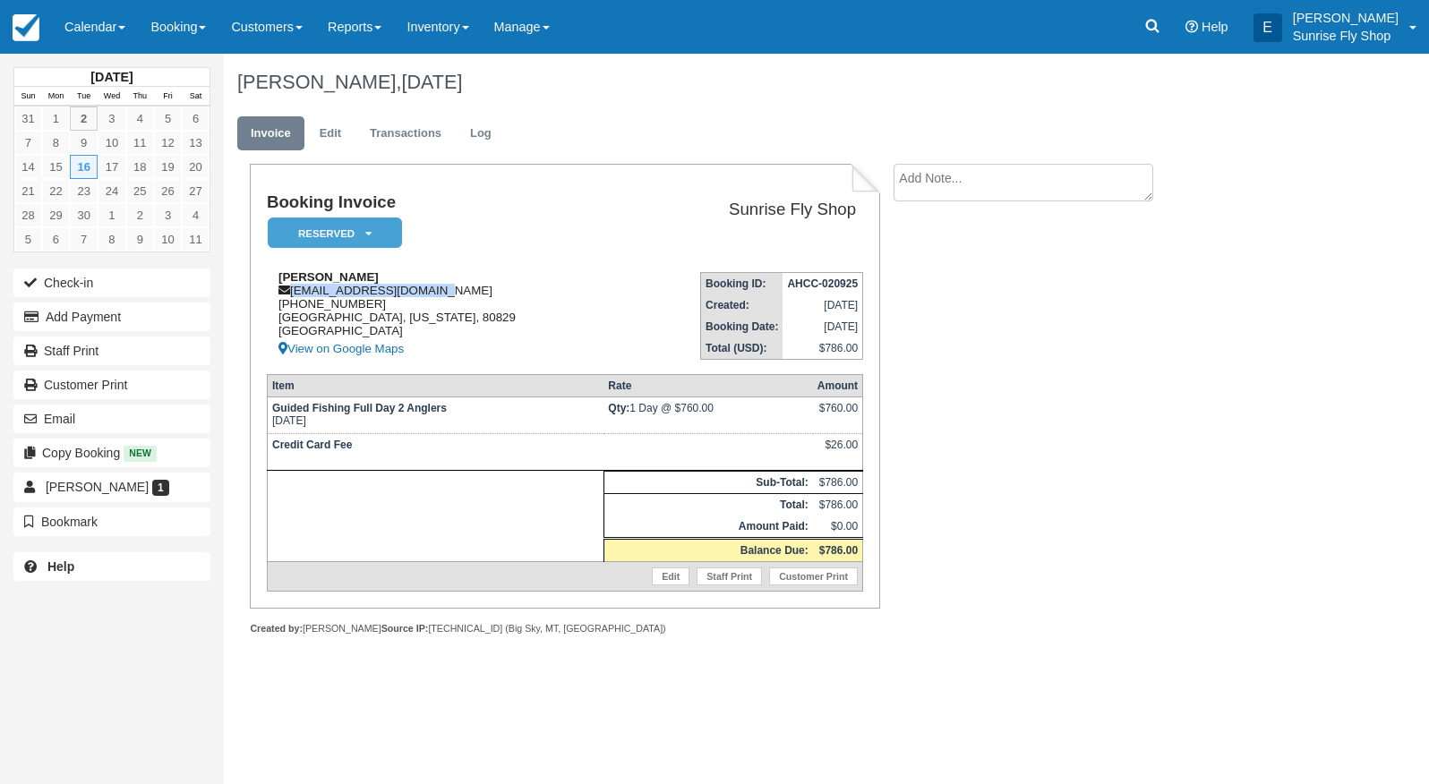
drag, startPoint x: 412, startPoint y: 289, endPoint x: 288, endPoint y: 289, distance: 123.6
click at [288, 289] on div "Dan Woje ubermuffin17@gmail.com 1 (310) 869-4660 Manitou, Colorado, 80829 Unite…" at bounding box center [447, 315] width 360 height 90
copy div "ubermuffin17@gmail.com"
click at [143, 311] on button "Add Payment" at bounding box center [111, 317] width 197 height 29
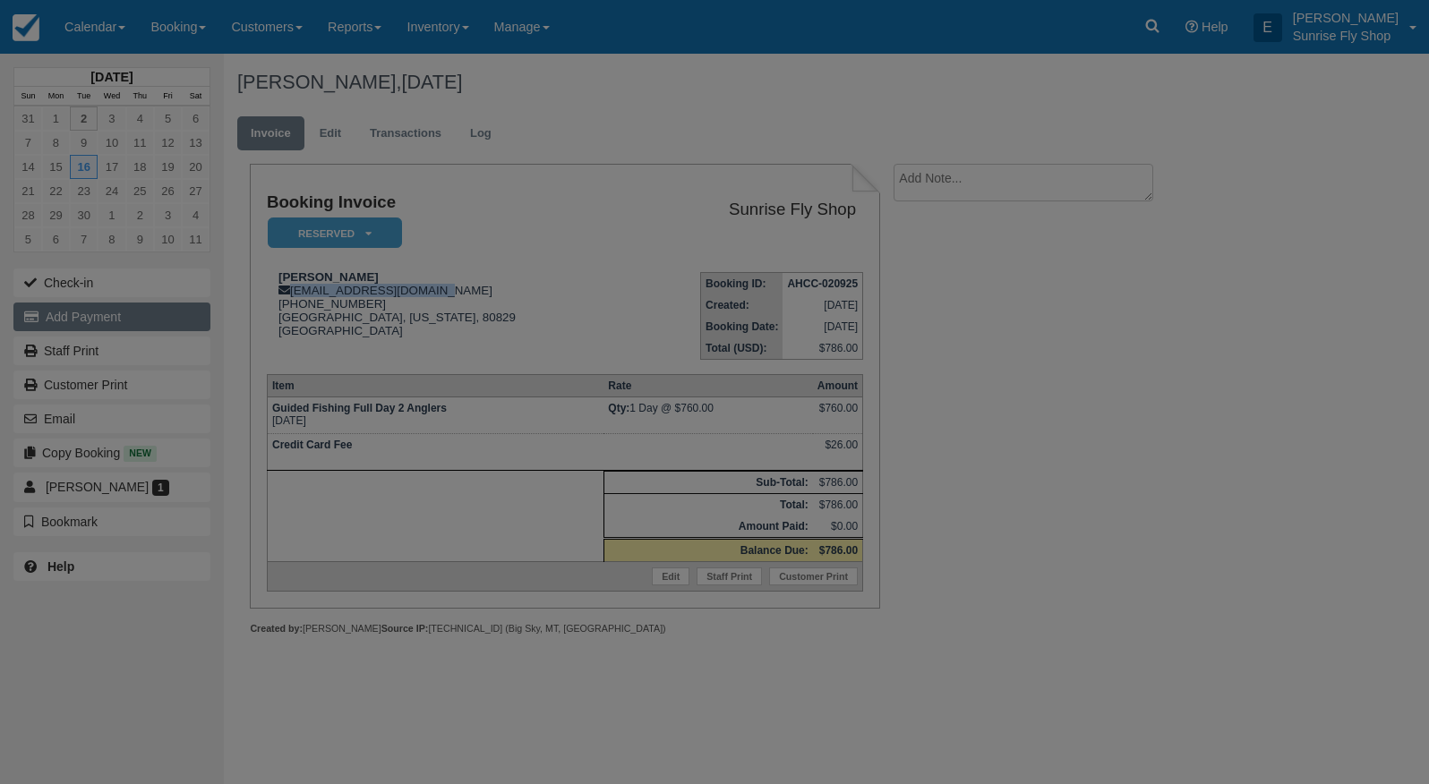
type input "09/02/25"
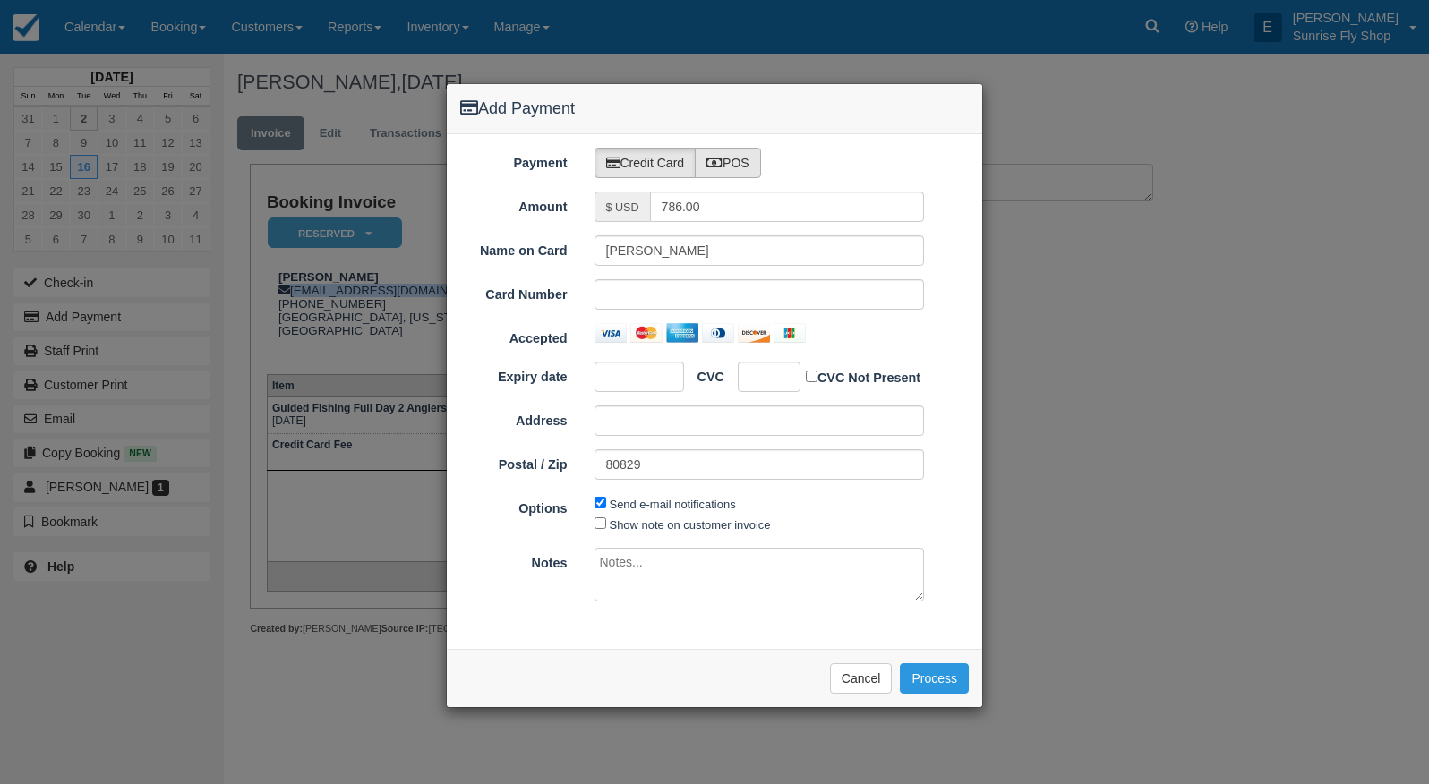
click at [727, 170] on label "POS" at bounding box center [728, 163] width 66 height 30
radio input "true"
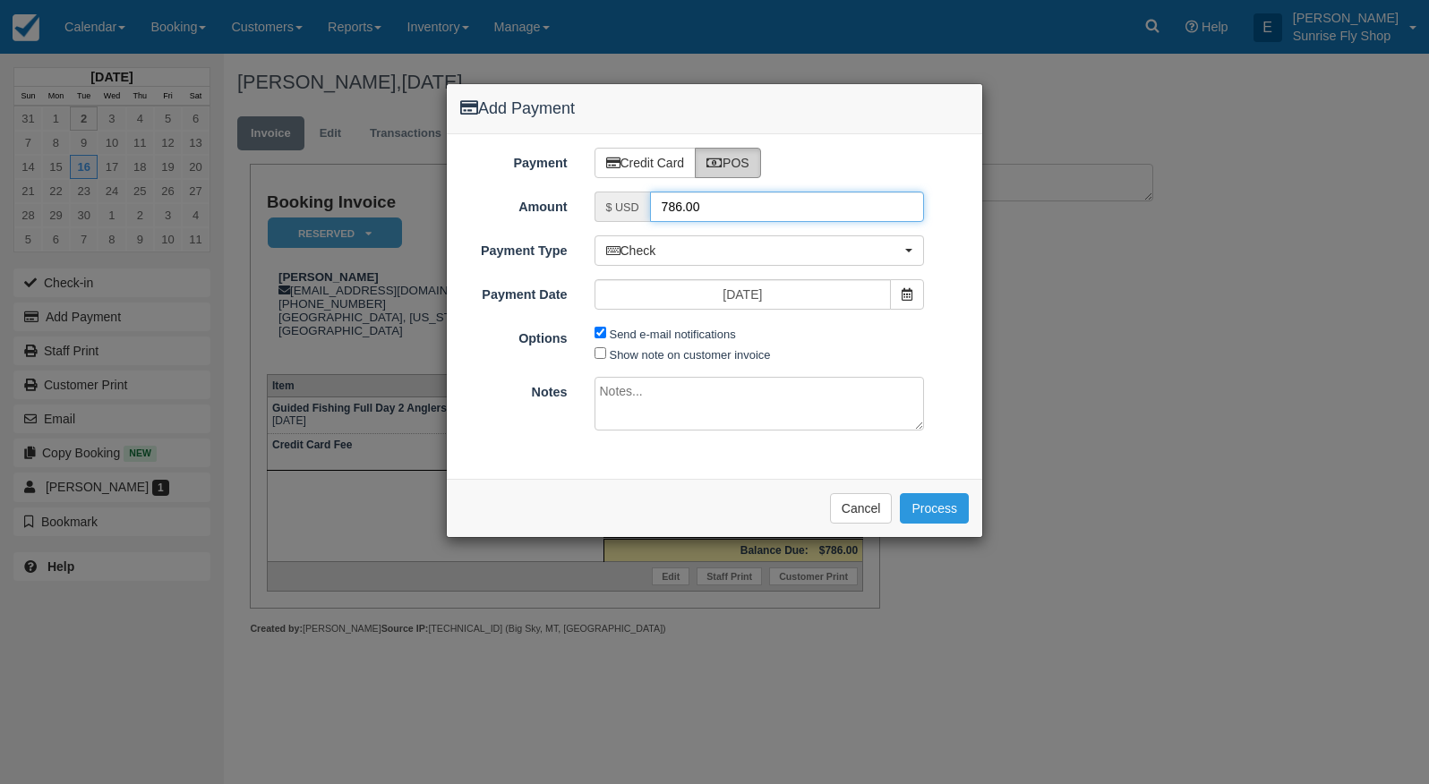
click at [722, 208] on input "786.00" at bounding box center [787, 207] width 275 height 30
type input "393"
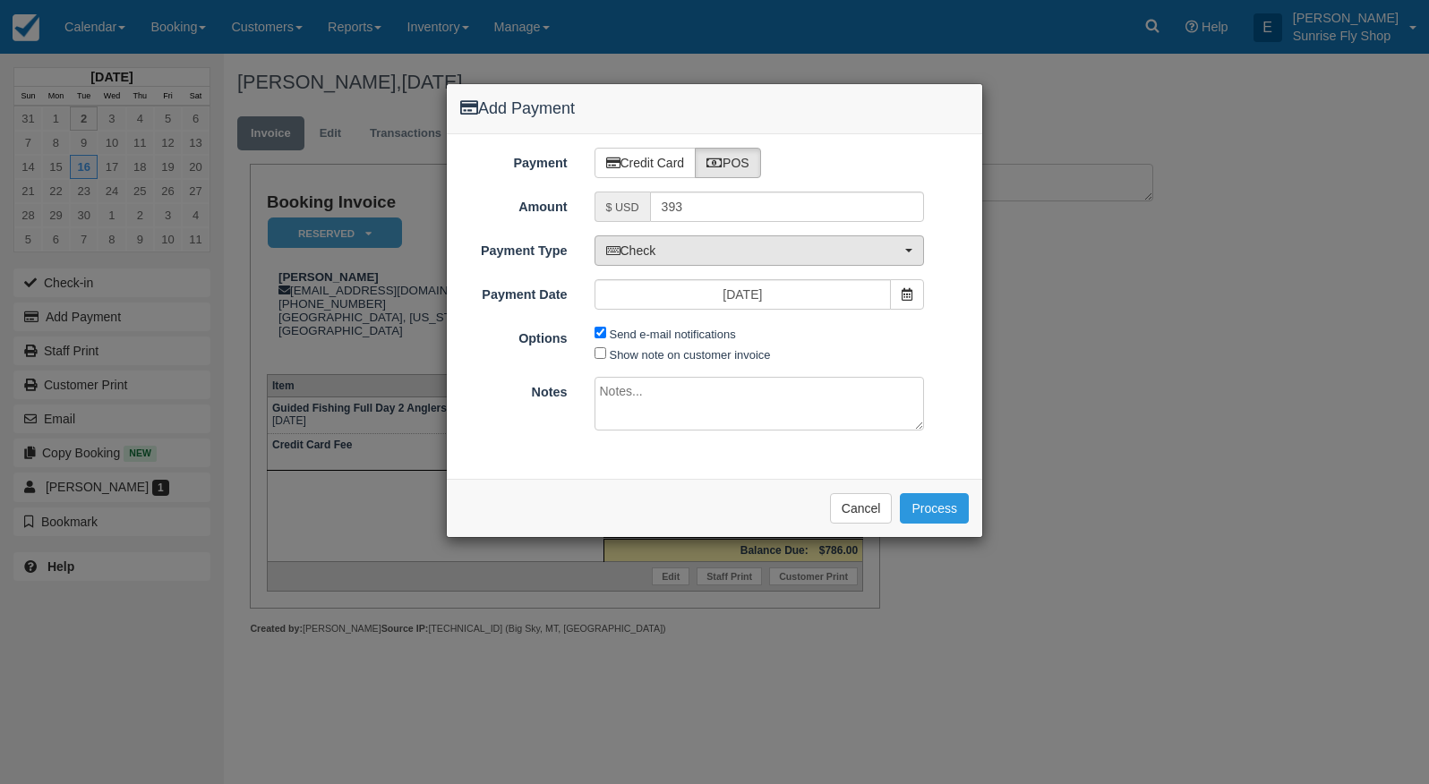
click at [751, 252] on span "Check" at bounding box center [753, 251] width 295 height 18
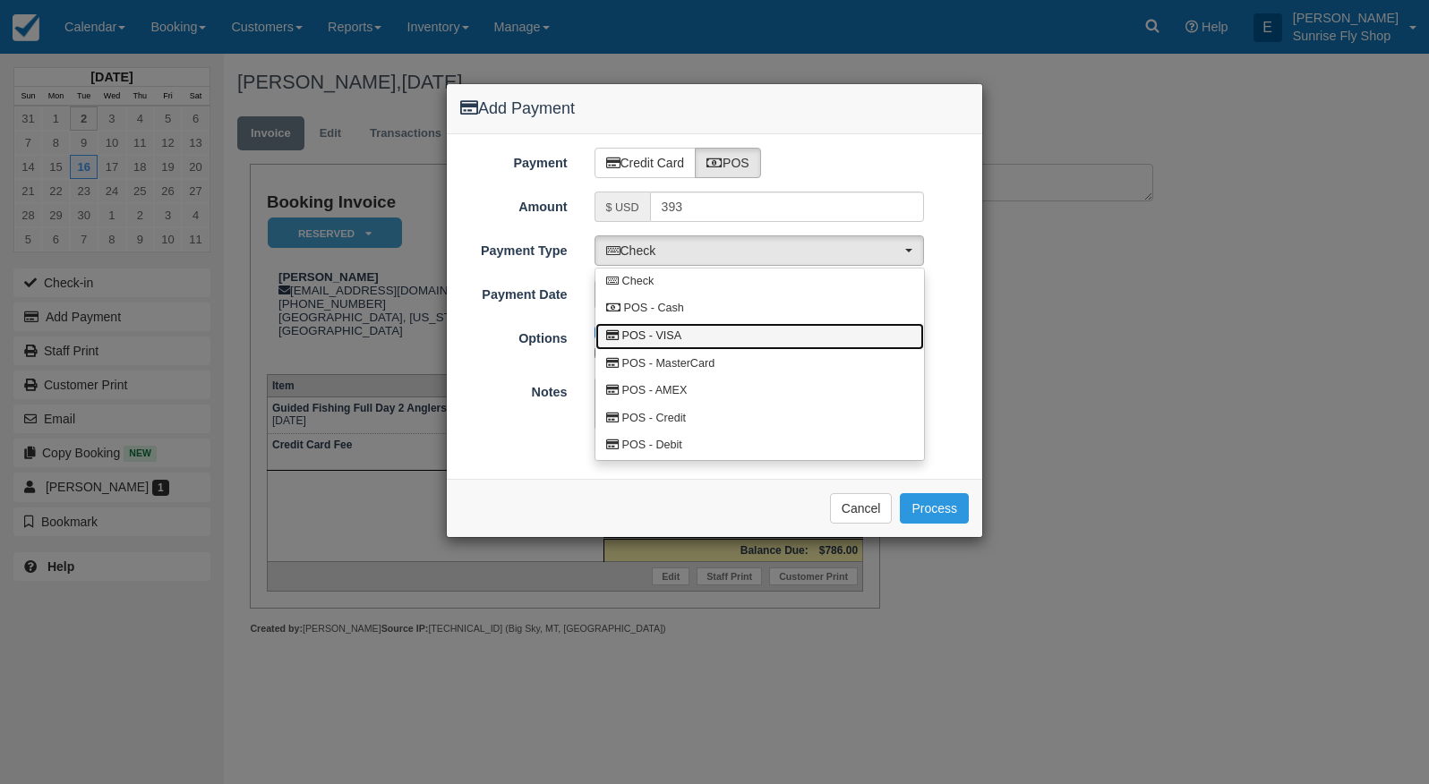
click at [727, 336] on link "POS - VISA" at bounding box center [759, 337] width 329 height 28
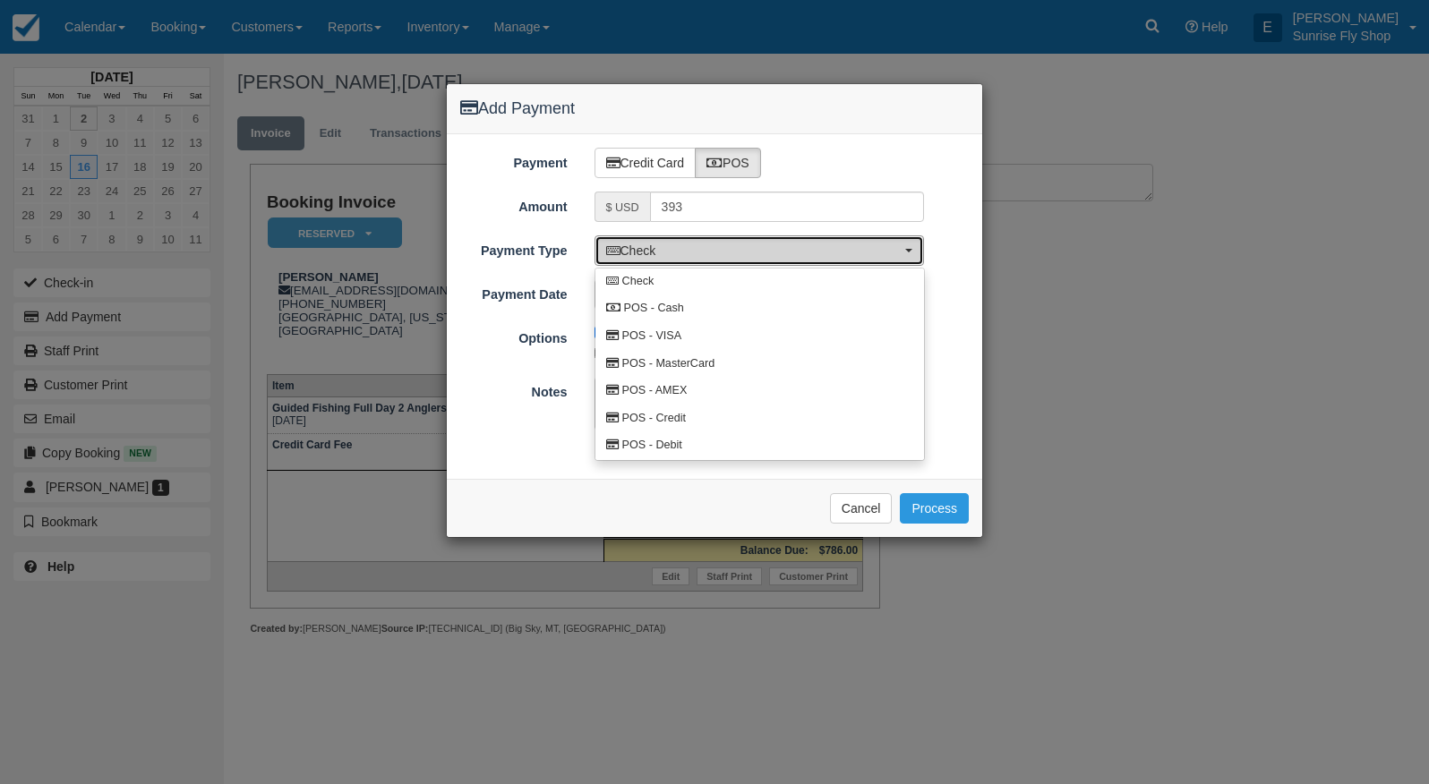
select select "VISA"
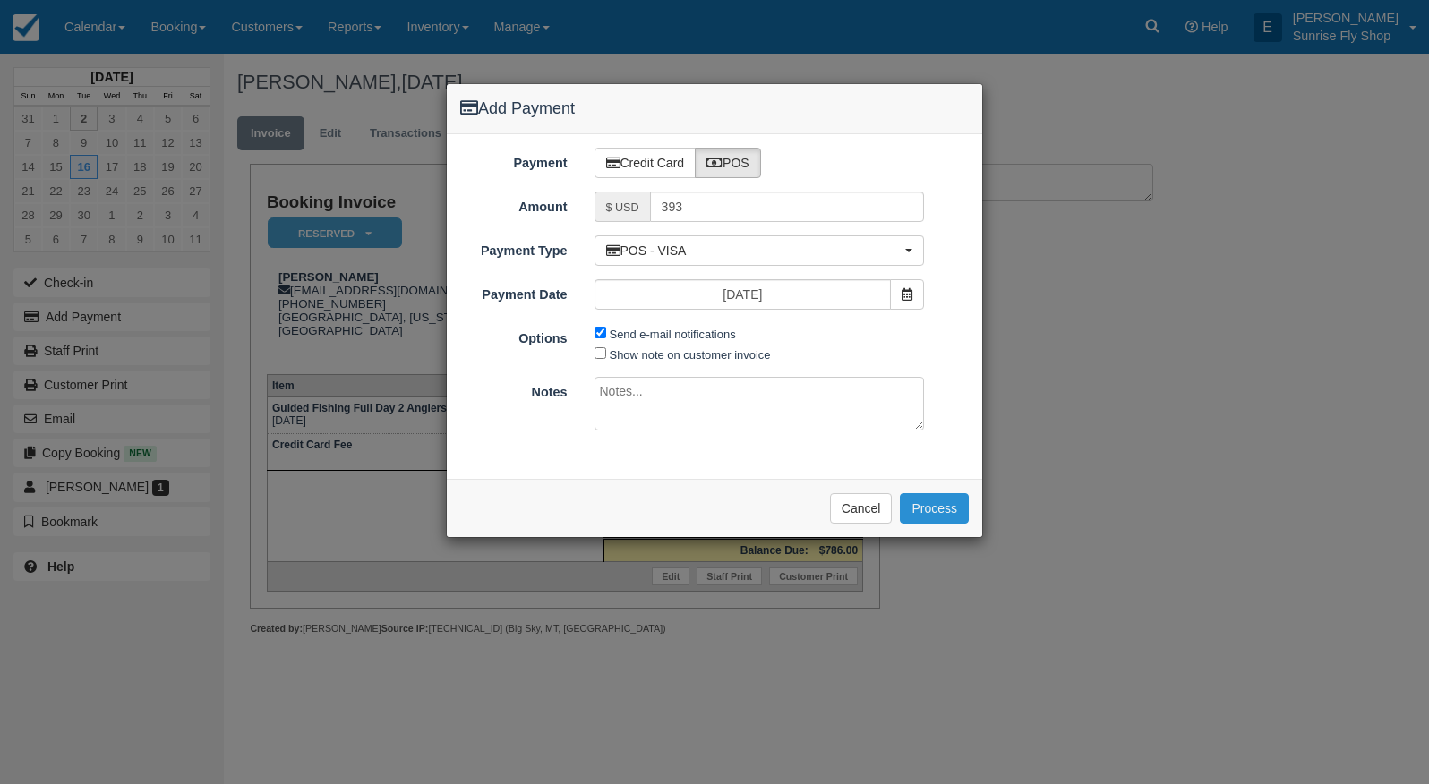
click at [924, 505] on button "Process" at bounding box center [934, 508] width 69 height 30
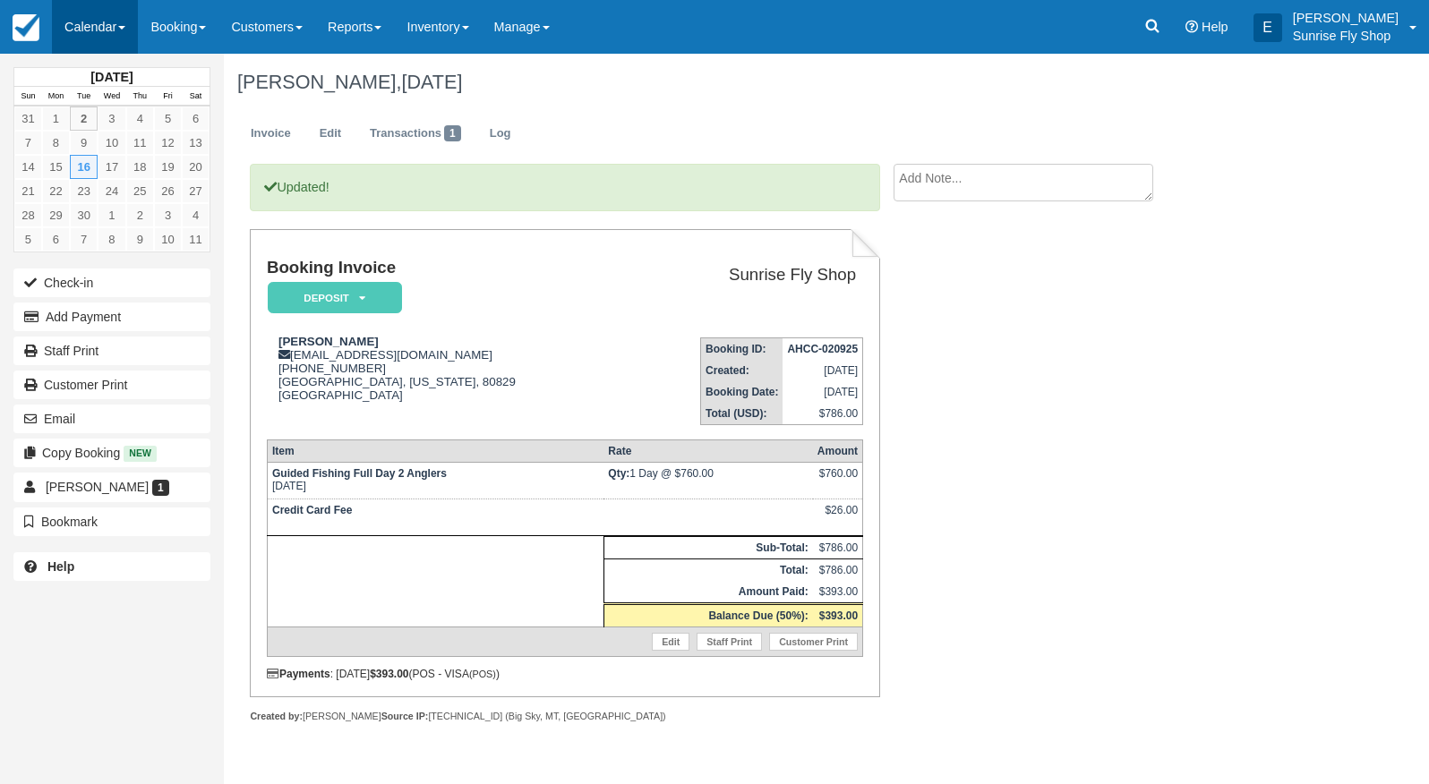
click at [101, 24] on link "Calendar" at bounding box center [95, 27] width 86 height 54
click at [82, 158] on link "Month" at bounding box center [123, 169] width 141 height 38
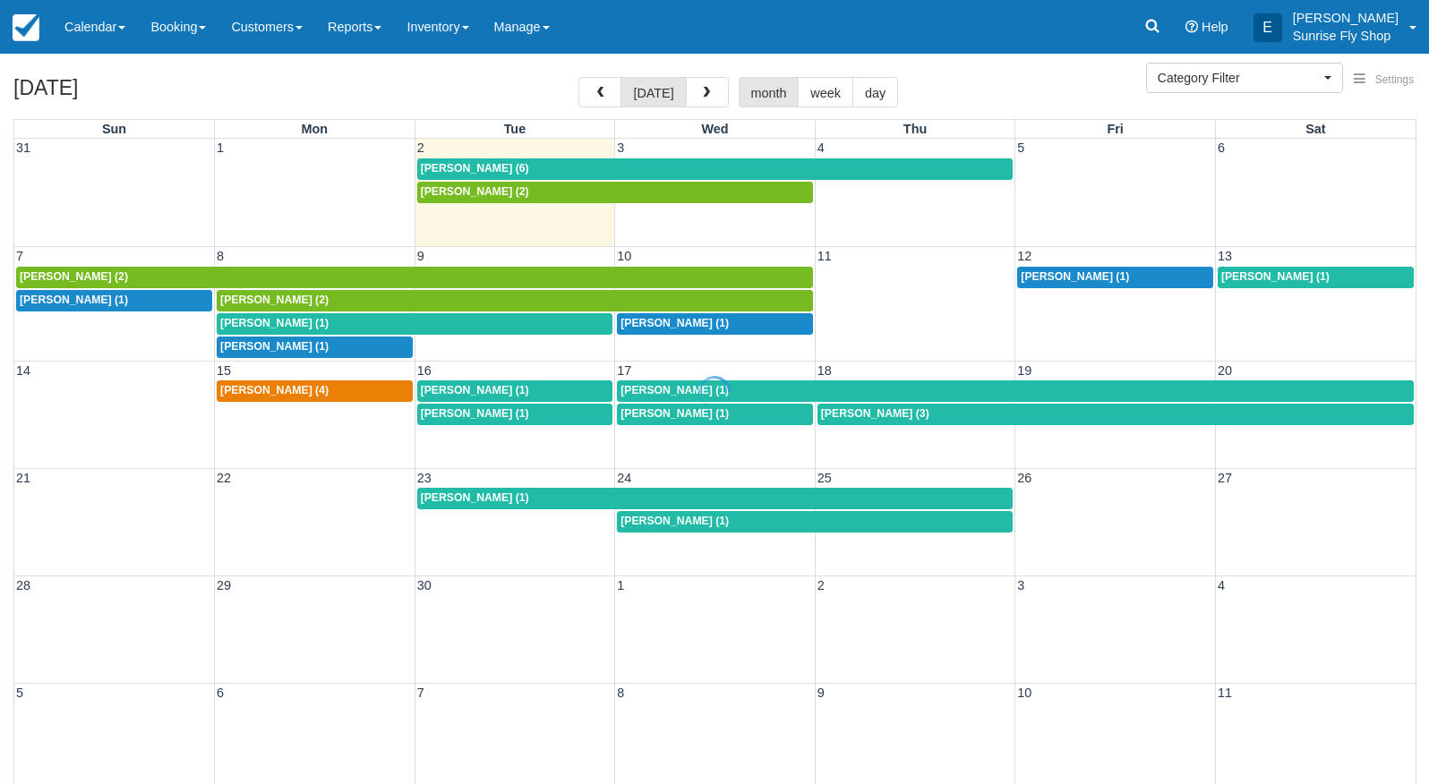
select select
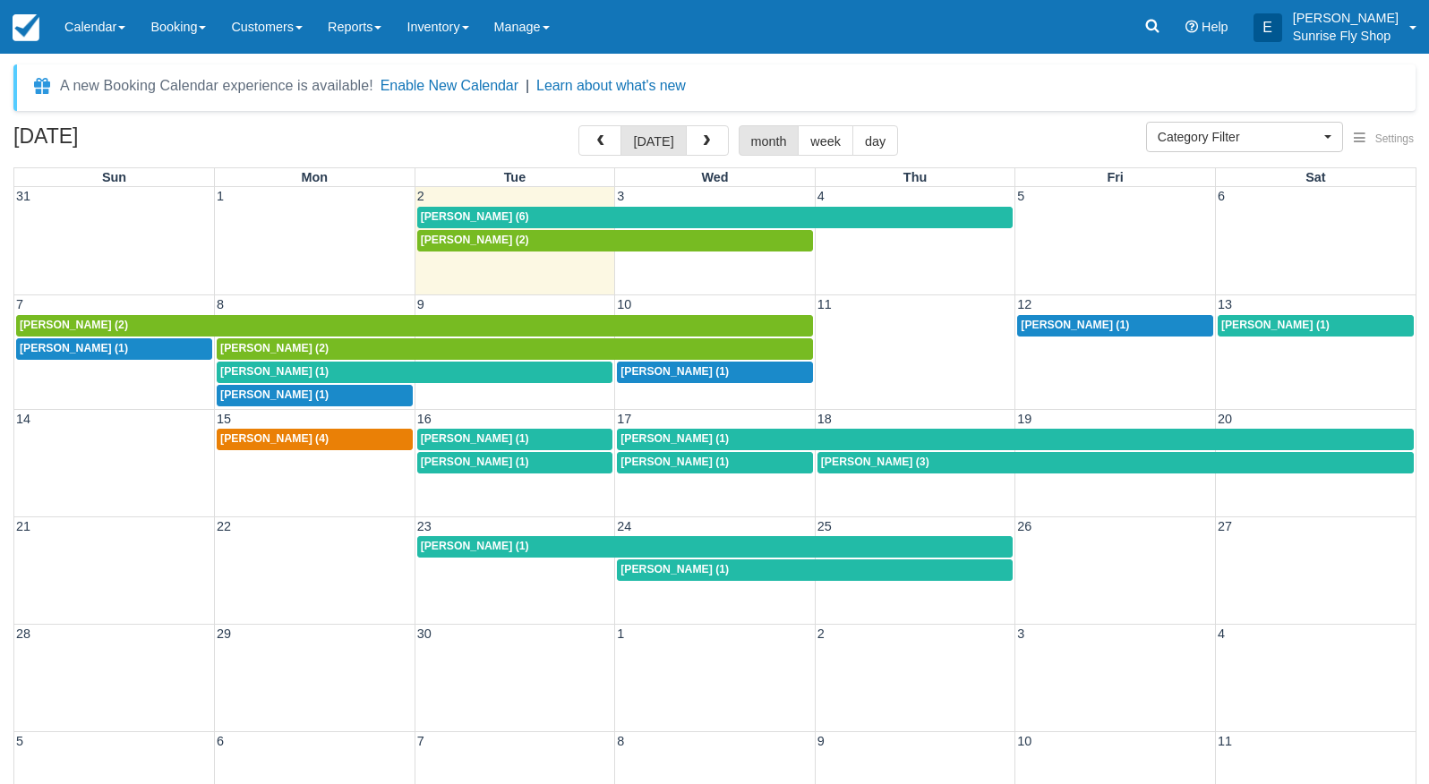
click at [1239, 324] on span "[PERSON_NAME] (1)" at bounding box center [1275, 325] width 108 height 13
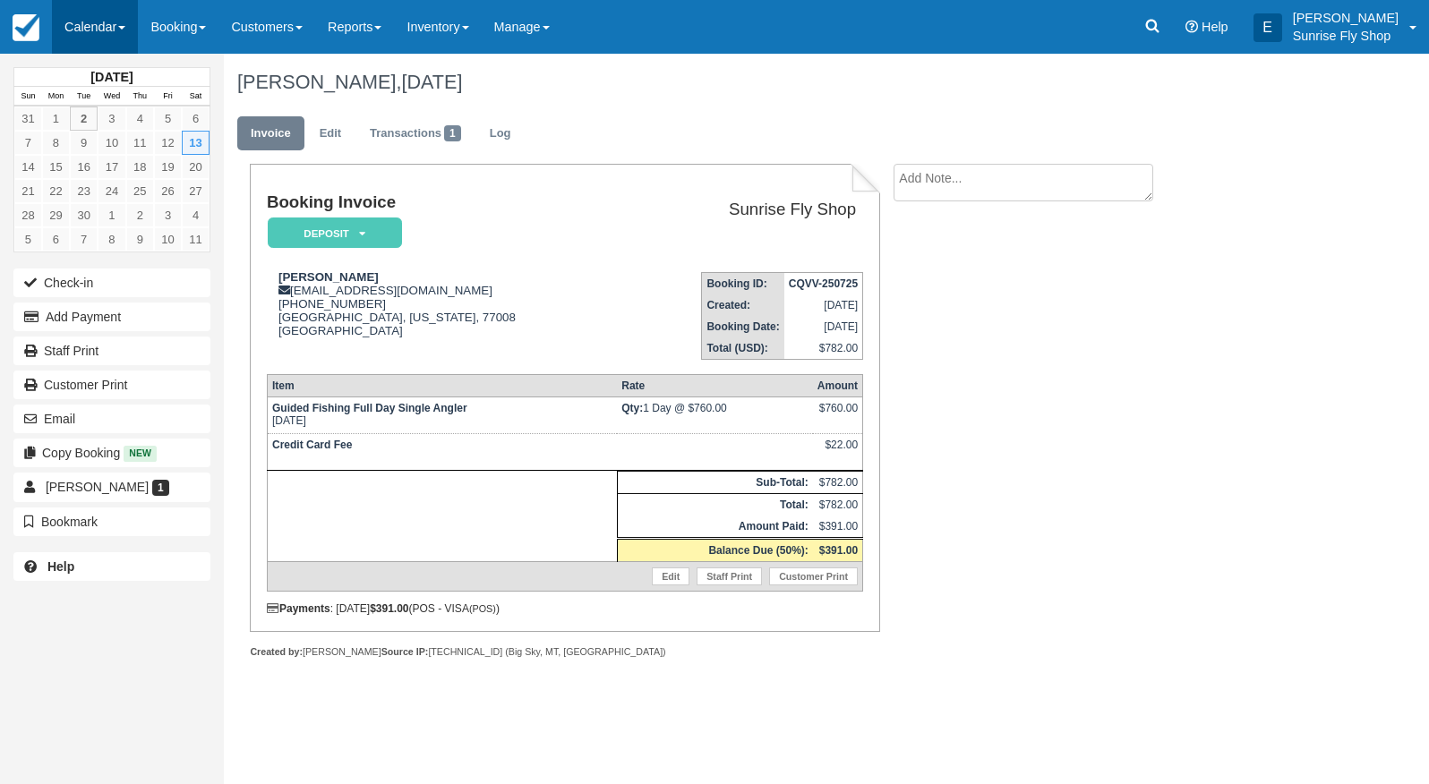
click at [117, 31] on link "Calendar" at bounding box center [95, 27] width 86 height 54
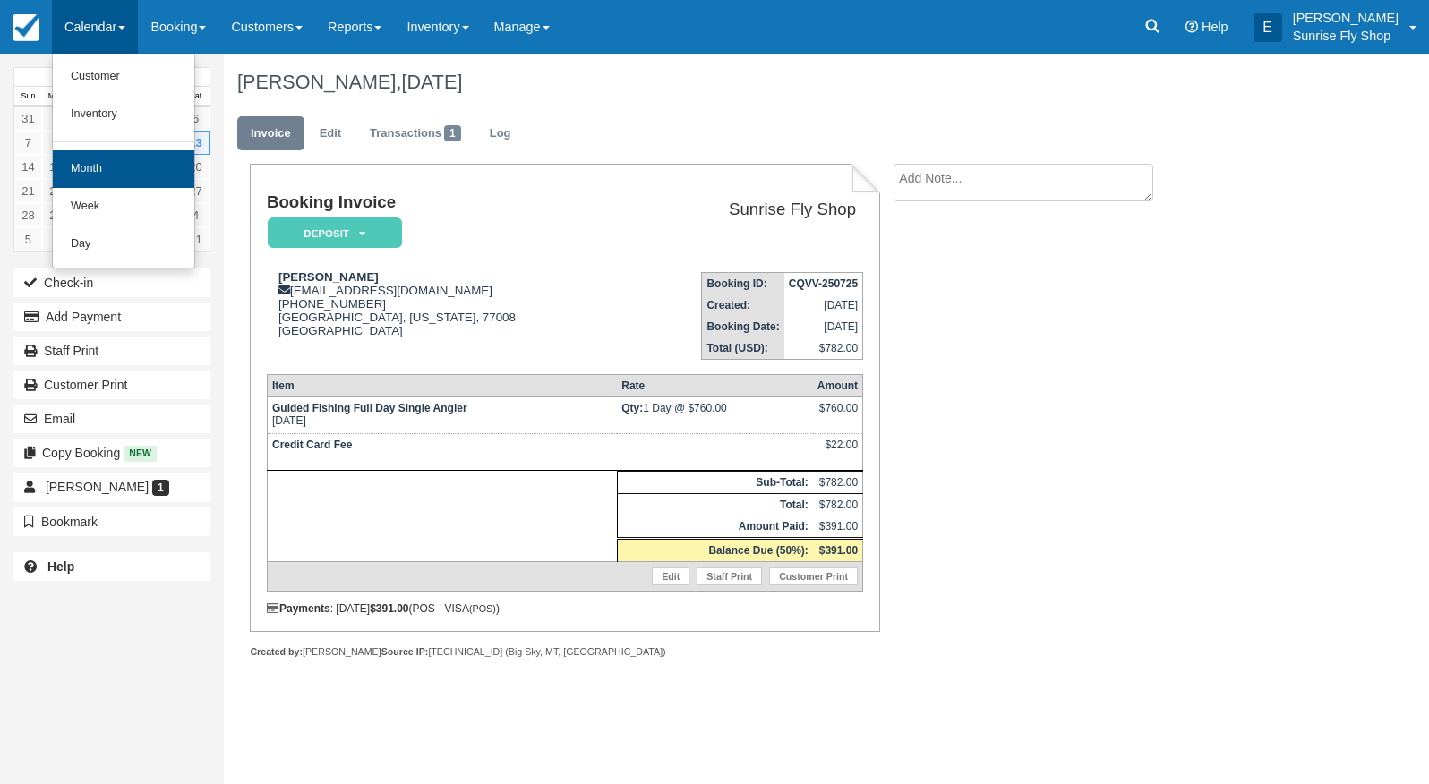
click at [117, 166] on link "Month" at bounding box center [123, 169] width 141 height 38
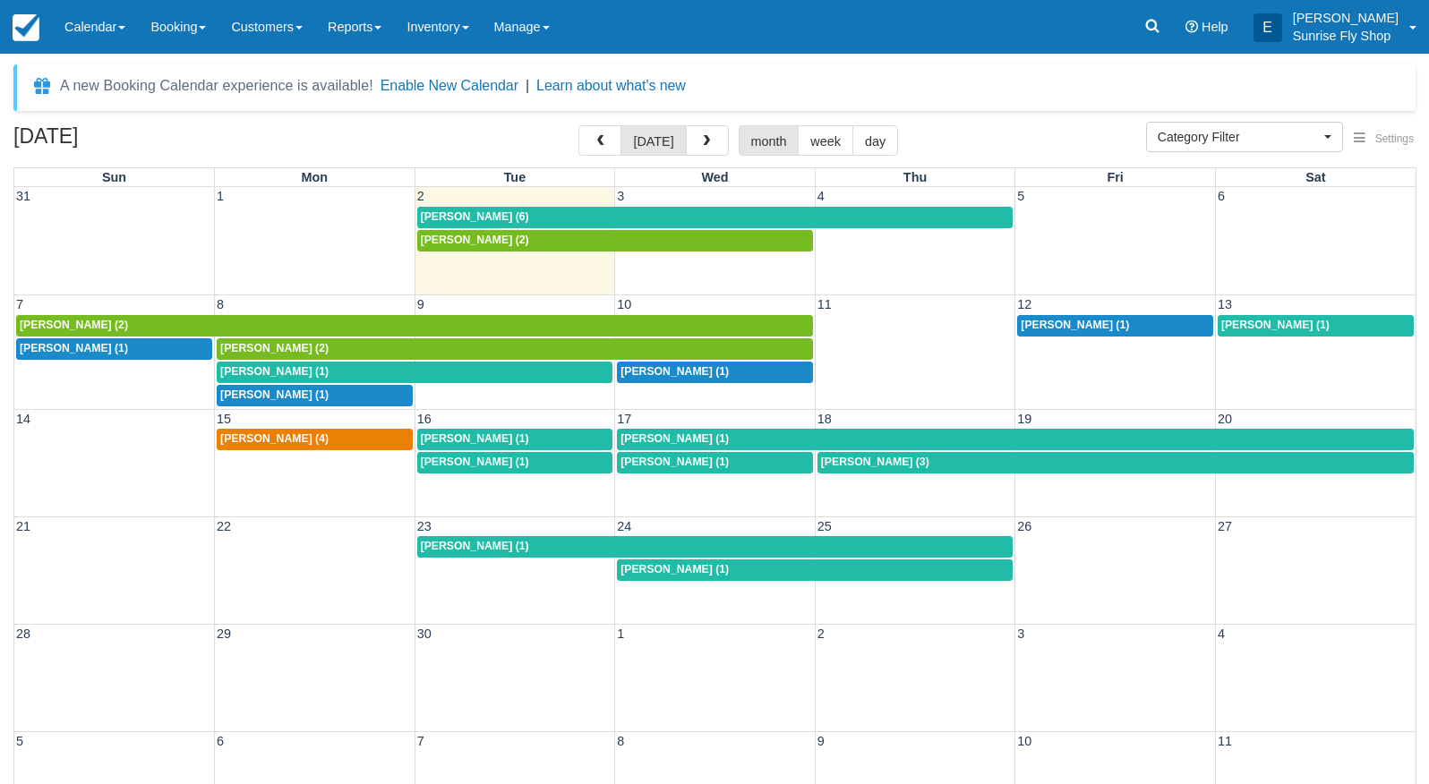
select select
click at [1271, 322] on span "Andrew Costa (1)" at bounding box center [1275, 325] width 108 height 13
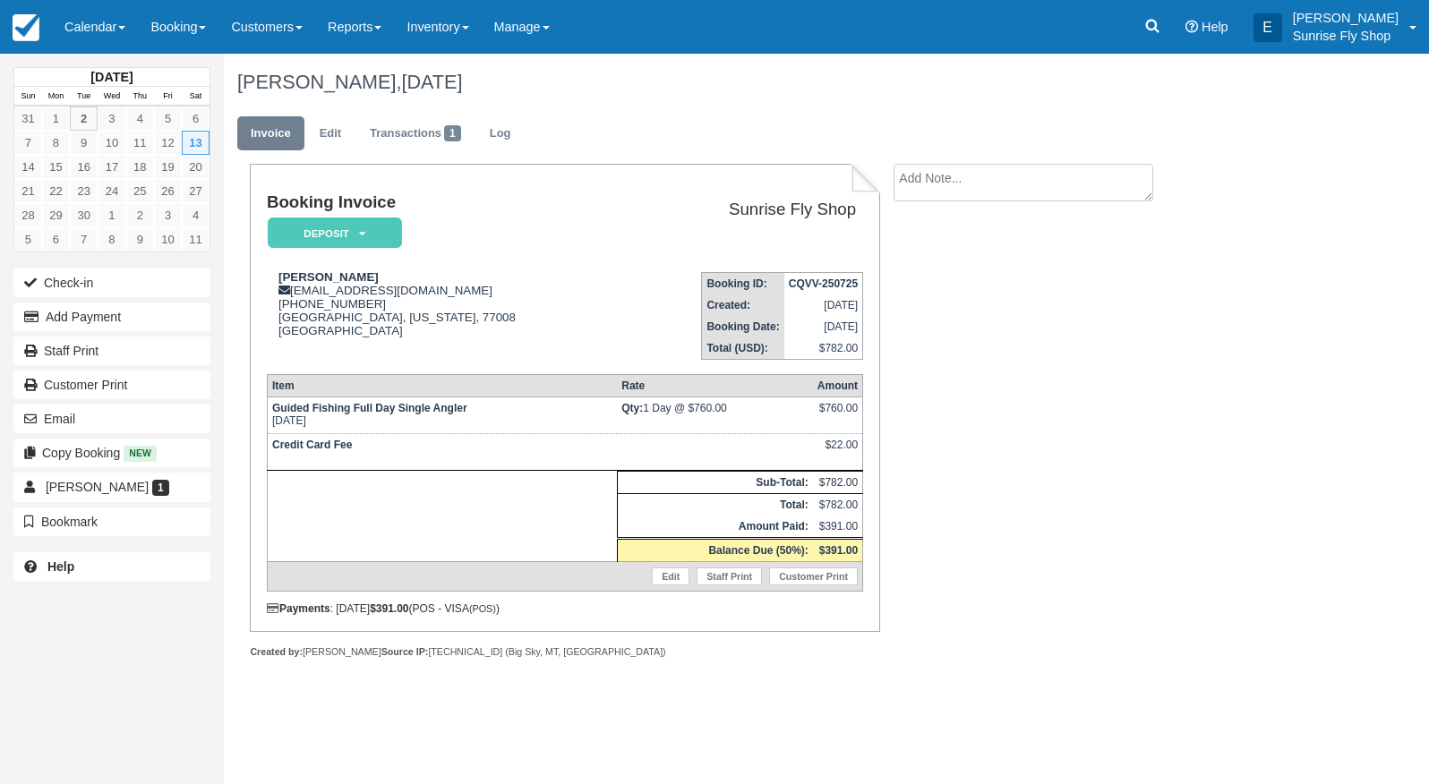
click at [993, 193] on textarea at bounding box center [1024, 183] width 260 height 38
type textarea "moving his trip to October"
click at [954, 284] on button "Create" at bounding box center [934, 285] width 81 height 30
